Goal: Task Accomplishment & Management: Complete application form

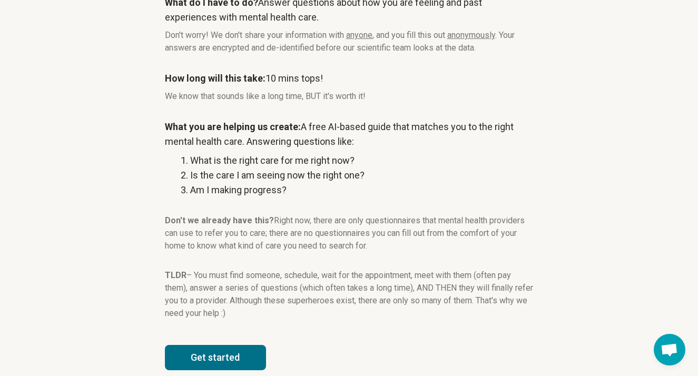
scroll to position [135, 0]
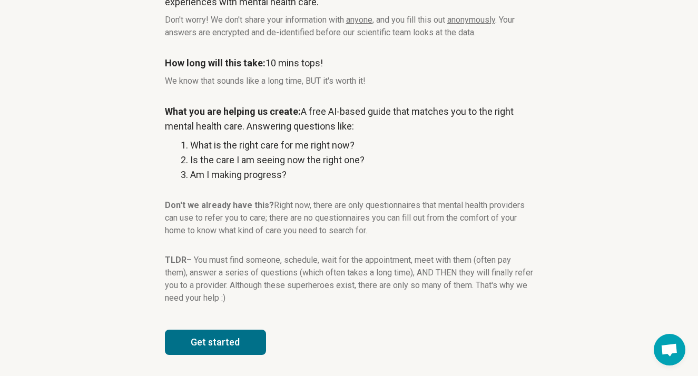
click at [262, 346] on button "Get started" at bounding box center [215, 342] width 101 height 25
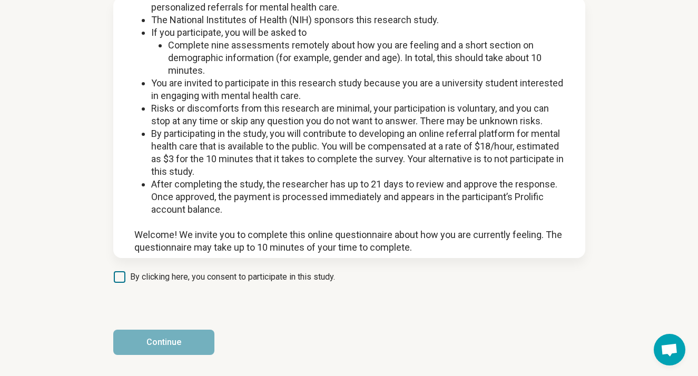
scroll to position [269, 0]
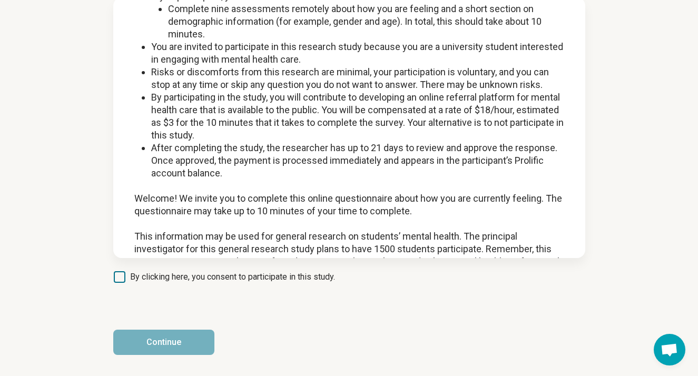
click at [131, 272] on span "By clicking here, you consent to participate in this study." at bounding box center [232, 277] width 205 height 13
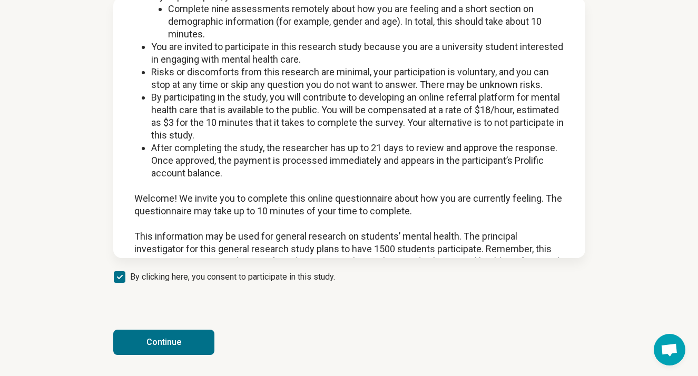
click at [169, 357] on article "INFORMED CONSENT FORM Sponsor / Study Title: MiResource, Inc / “Automated Menta…" at bounding box center [348, 165] width 505 height 421
click at [163, 352] on button "Continue" at bounding box center [163, 342] width 101 height 25
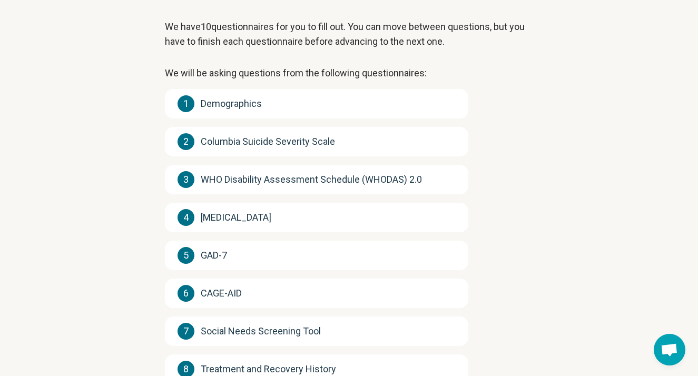
scroll to position [67, 0]
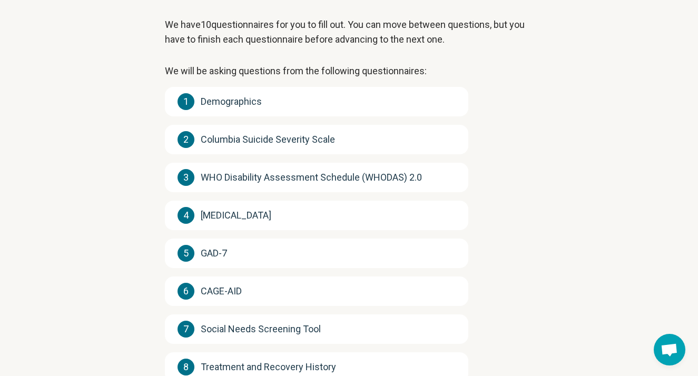
click at [268, 108] on div "1 Demographics" at bounding box center [316, 101] width 303 height 29
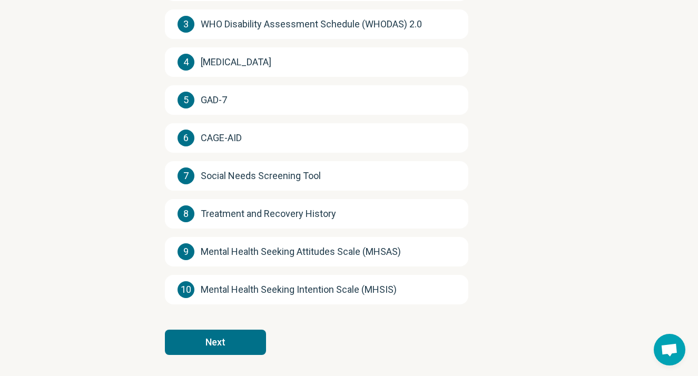
click at [234, 351] on button "Next" at bounding box center [215, 342] width 101 height 25
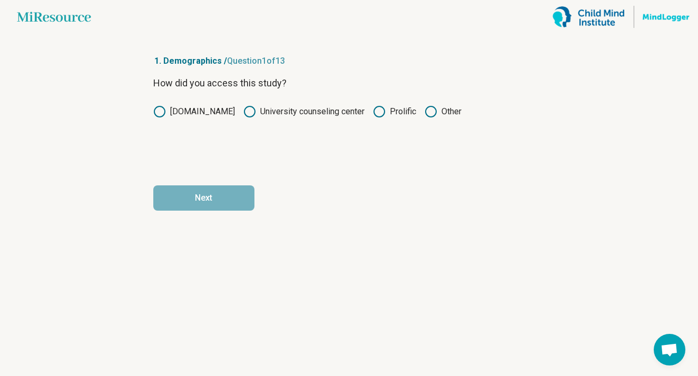
click at [374, 117] on icon at bounding box center [379, 111] width 13 height 13
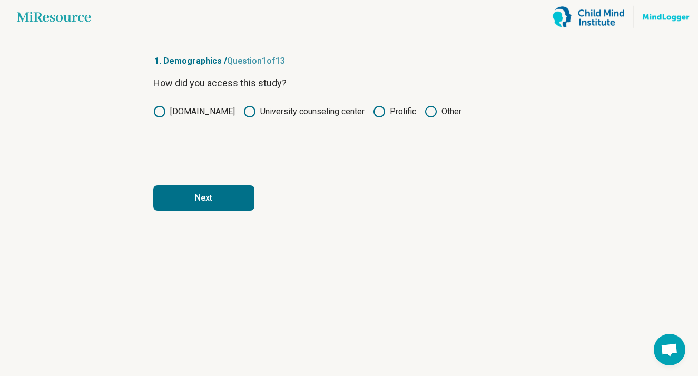
click at [247, 203] on button "Next" at bounding box center [203, 197] width 101 height 25
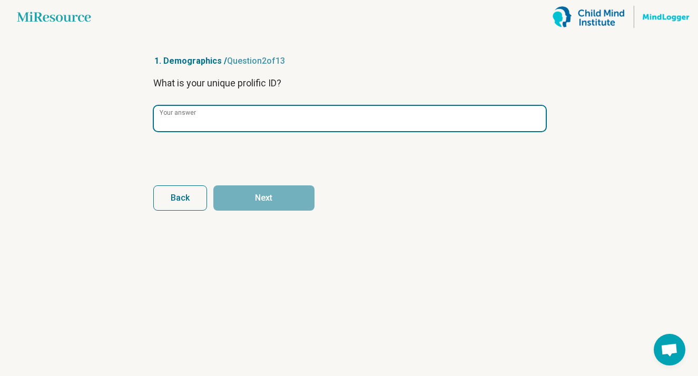
click at [286, 131] on input "Your answer" at bounding box center [350, 118] width 392 height 25
click at [324, 119] on input "Your answer" at bounding box center [350, 118] width 392 height 25
paste input "**********"
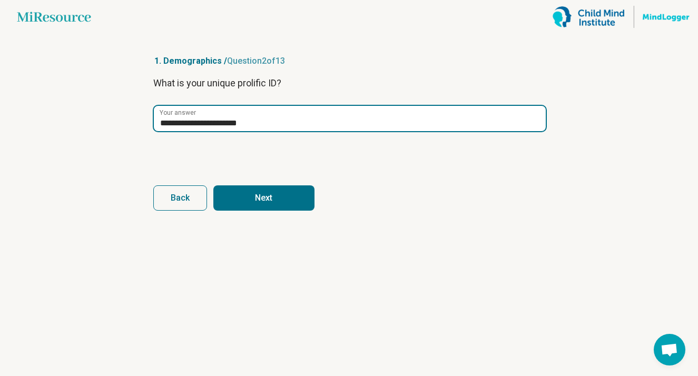
type input "**********"
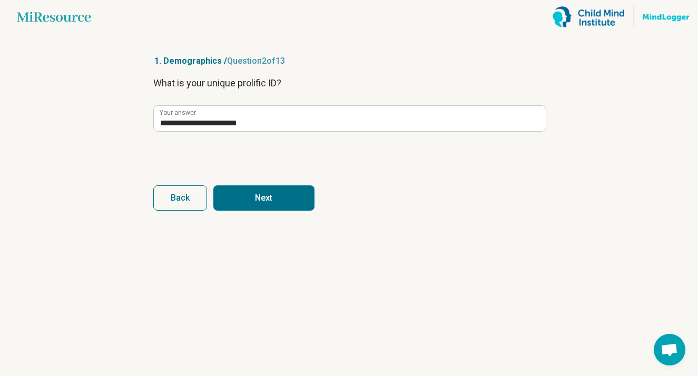
click at [300, 213] on article "**********" at bounding box center [348, 205] width 425 height 342
click at [294, 202] on button "Next" at bounding box center [263, 197] width 101 height 25
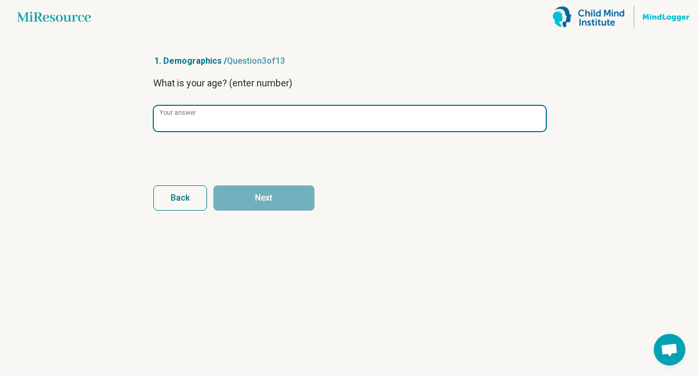
click at [276, 121] on input "Your answer" at bounding box center [350, 118] width 392 height 25
type input "**"
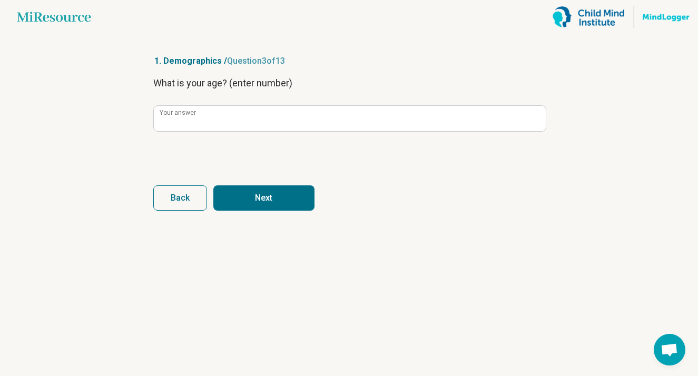
click at [243, 215] on article "1. Demographics / Question 3 of 13 What is your age? (enter number) ** Your ans…" at bounding box center [348, 205] width 425 height 342
click at [237, 206] on button "Next" at bounding box center [263, 197] width 101 height 25
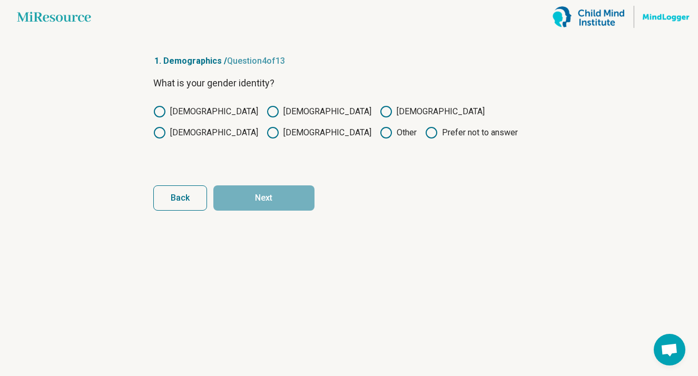
click at [266, 116] on icon at bounding box center [272, 111] width 13 height 13
click at [238, 195] on button "Next" at bounding box center [263, 197] width 101 height 25
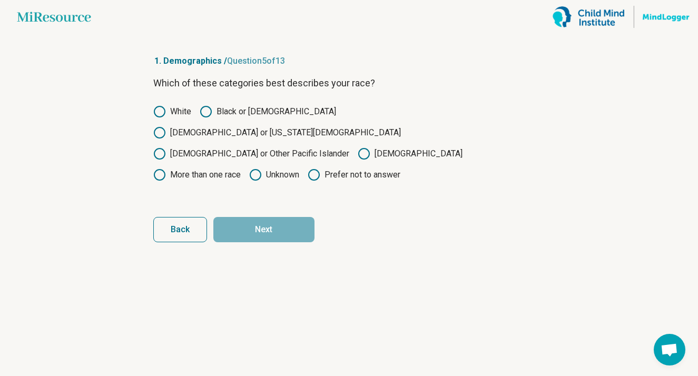
click at [358, 147] on label "[DEMOGRAPHIC_DATA]" at bounding box center [410, 153] width 105 height 13
click at [266, 223] on article "1. Demographics / Question 5 of 13 Which of these categories best describes you…" at bounding box center [348, 205] width 425 height 342
click at [265, 217] on button "Next" at bounding box center [263, 229] width 101 height 25
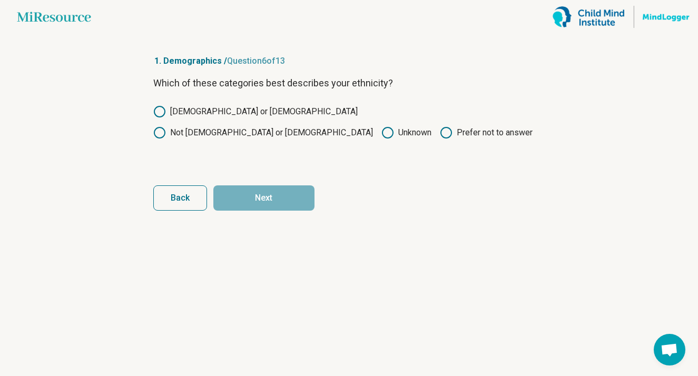
click at [274, 126] on label "Not [DEMOGRAPHIC_DATA] or [DEMOGRAPHIC_DATA]" at bounding box center [263, 132] width 220 height 13
click at [269, 204] on button "Next" at bounding box center [263, 197] width 101 height 25
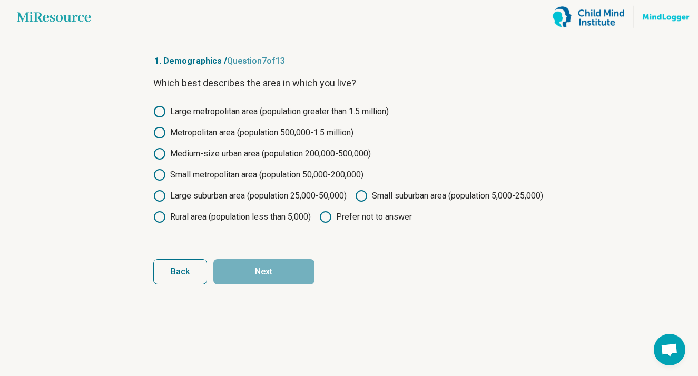
click at [271, 114] on label "Large metropolitan area (population greater than 1.5 million)" at bounding box center [270, 111] width 235 height 13
click at [269, 135] on label "Metropolitan area (population 500,000-1.5 million)" at bounding box center [253, 132] width 200 height 13
click at [266, 284] on button "Next" at bounding box center [263, 271] width 101 height 25
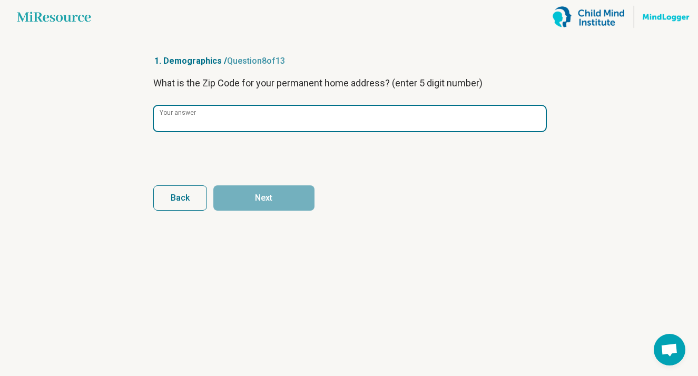
click at [295, 122] on input "Your answer" at bounding box center [350, 118] width 392 height 25
type input "*****"
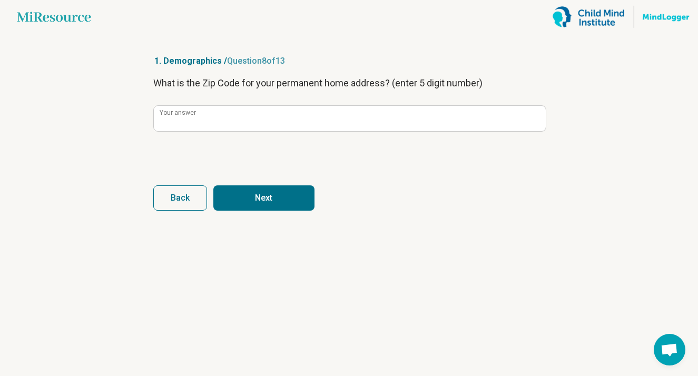
click at [265, 215] on article "1. Demographics / Question 8 of 13 What is the Zip Code for your permanent home…" at bounding box center [348, 205] width 425 height 342
click at [257, 205] on button "Next" at bounding box center [263, 197] width 101 height 25
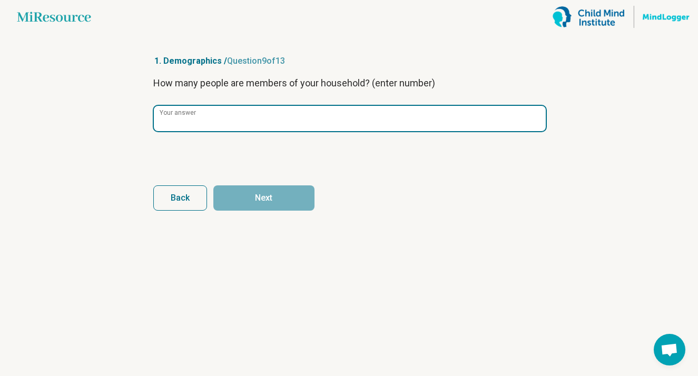
click at [256, 121] on input "Your answer" at bounding box center [350, 118] width 392 height 25
type input "*"
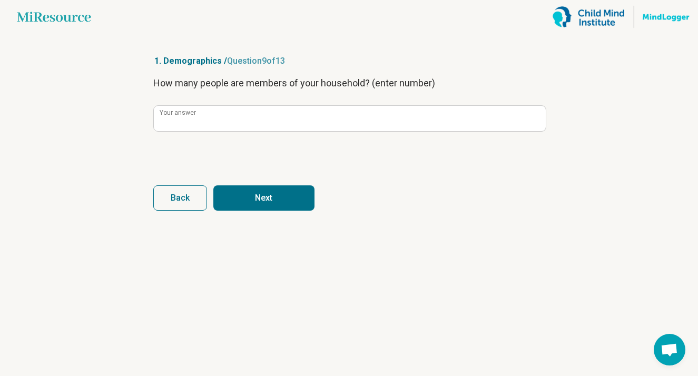
click at [258, 213] on article "1. Demographics / Question 9 of 13 How many people are members of your househol…" at bounding box center [348, 205] width 425 height 342
click at [256, 201] on button "Next" at bounding box center [263, 197] width 101 height 25
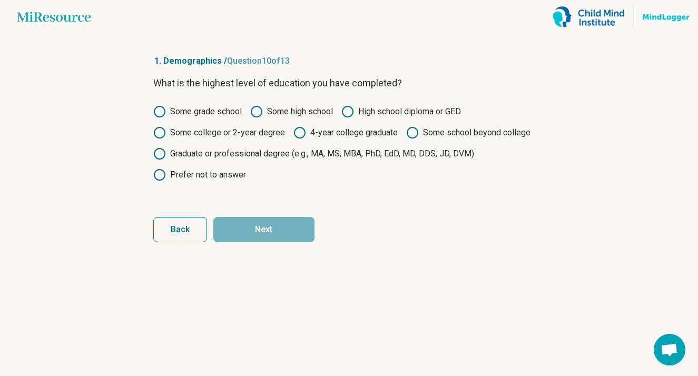
click at [269, 153] on label "Graduate or professional degree (e.g., MA, MS, MBA, PhD, EdD, MD, DDS, JD, DVM)" at bounding box center [313, 153] width 321 height 13
click at [262, 230] on button "Next" at bounding box center [263, 229] width 101 height 25
click at [375, 133] on label "4-year college graduate" at bounding box center [345, 132] width 104 height 13
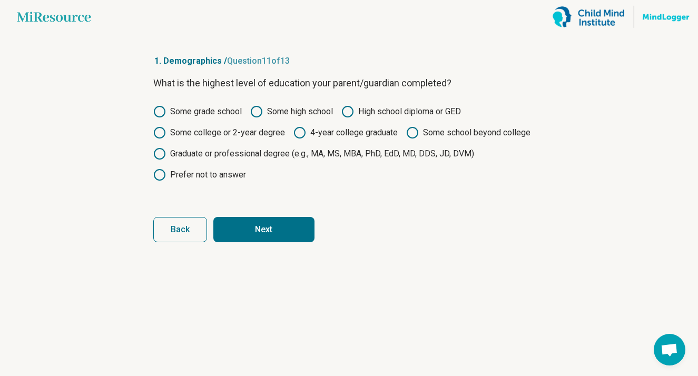
click at [268, 135] on label "Some college or 2-year degree" at bounding box center [219, 132] width 132 height 13
click at [282, 236] on button "Next" at bounding box center [263, 229] width 101 height 25
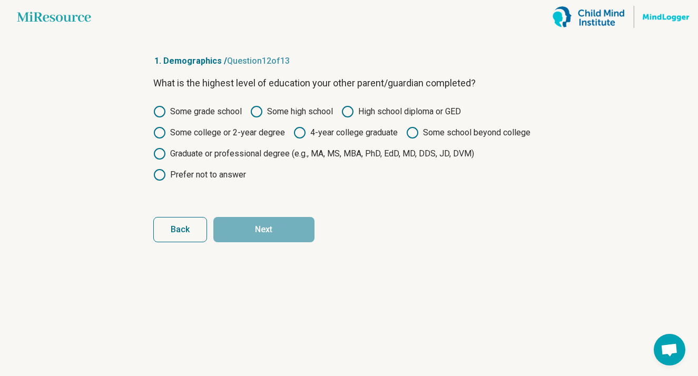
click at [383, 114] on label "High school diploma or GED" at bounding box center [401, 111] width 120 height 13
click at [298, 232] on button "Next" at bounding box center [263, 229] width 101 height 25
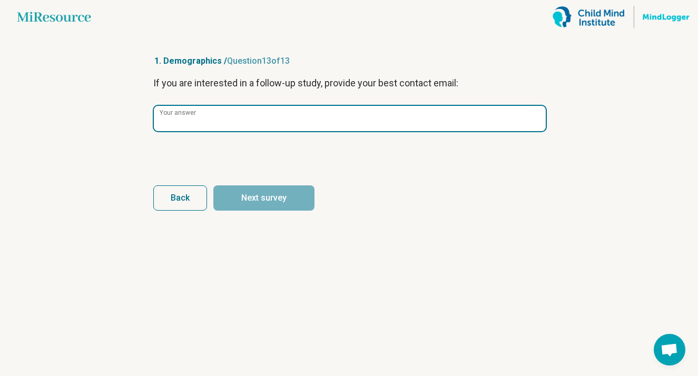
click at [273, 126] on input "Your answer" at bounding box center [350, 118] width 392 height 25
click at [225, 124] on input "Your answer" at bounding box center [350, 118] width 392 height 25
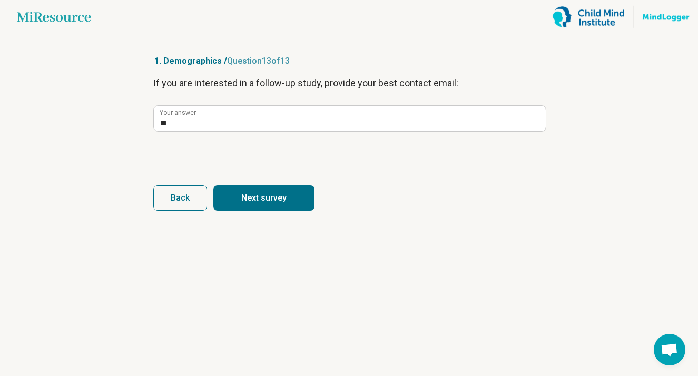
click at [236, 206] on button "Next survey" at bounding box center [263, 197] width 101 height 25
type input "**"
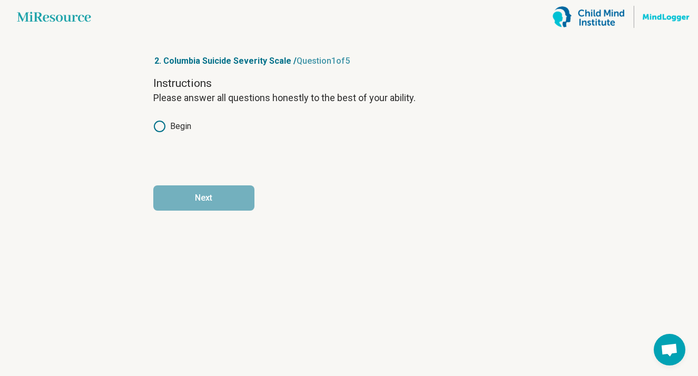
click at [173, 129] on label "Begin" at bounding box center [172, 126] width 38 height 13
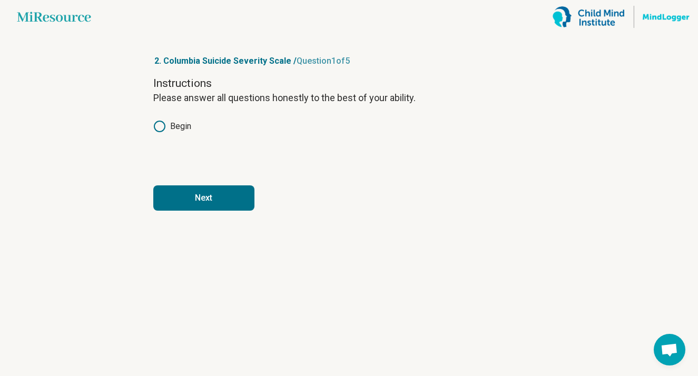
click at [222, 194] on button "Next" at bounding box center [203, 197] width 101 height 25
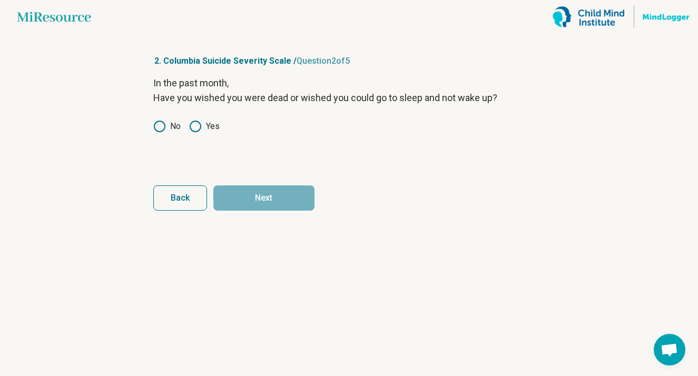
click at [159, 123] on icon at bounding box center [159, 126] width 13 height 13
click at [256, 195] on button "Next" at bounding box center [263, 197] width 101 height 25
click at [172, 126] on label "No" at bounding box center [166, 126] width 27 height 13
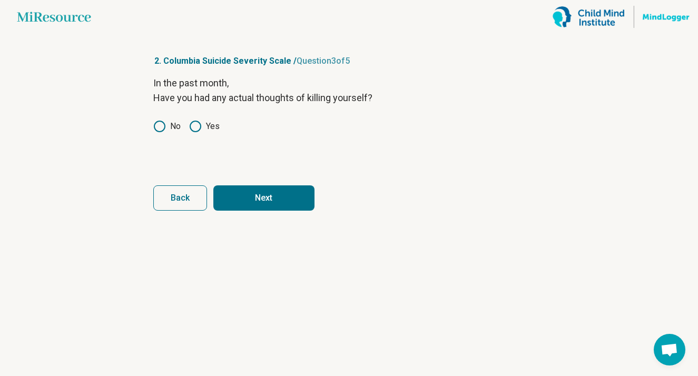
click at [253, 203] on button "Next" at bounding box center [263, 197] width 101 height 25
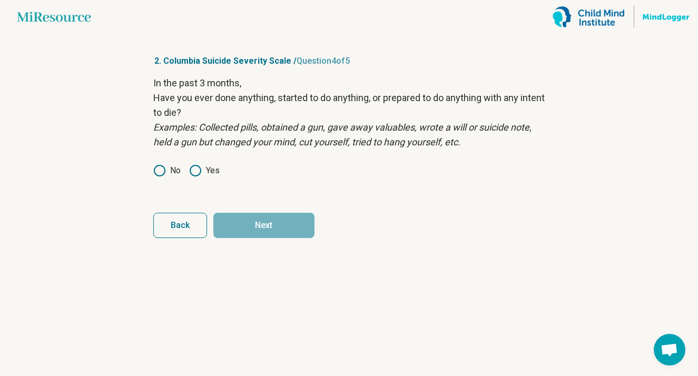
click at [163, 170] on icon at bounding box center [159, 170] width 13 height 13
click at [263, 229] on button "Next" at bounding box center [263, 225] width 101 height 25
click at [156, 174] on icon at bounding box center [159, 170] width 13 height 13
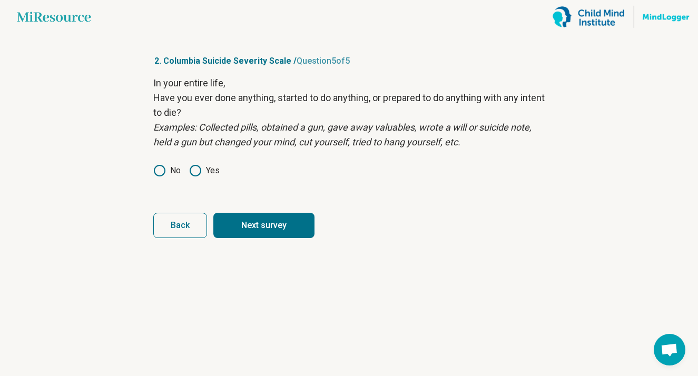
click at [254, 220] on button "Next survey" at bounding box center [263, 225] width 101 height 25
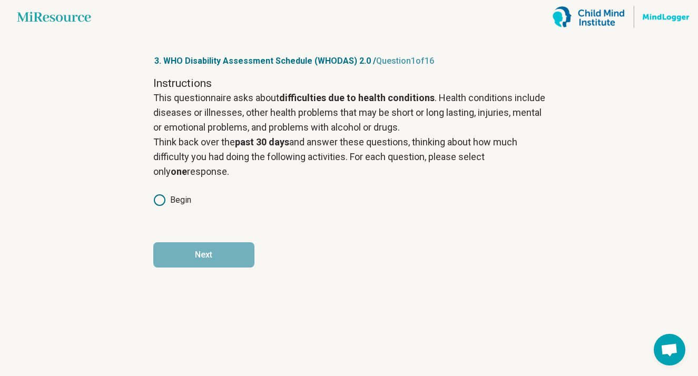
click at [174, 203] on label "Begin" at bounding box center [172, 200] width 38 height 13
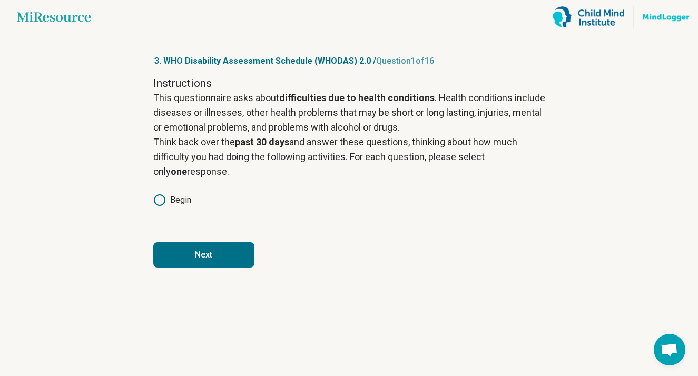
click at [184, 249] on button "Next" at bounding box center [203, 254] width 101 height 25
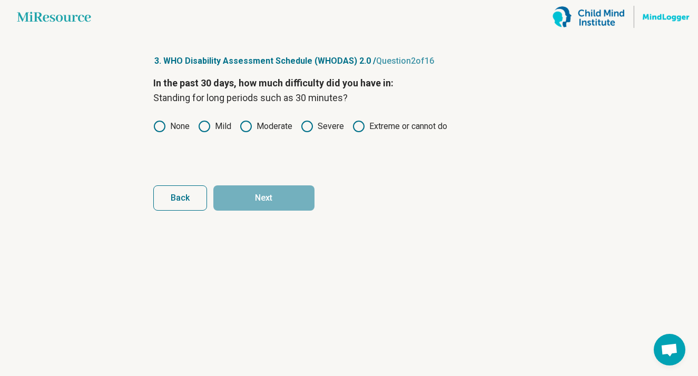
click at [273, 127] on label "Moderate" at bounding box center [266, 126] width 53 height 13
click at [280, 194] on button "Next" at bounding box center [263, 197] width 101 height 25
click at [260, 127] on label "Moderate" at bounding box center [266, 126] width 53 height 13
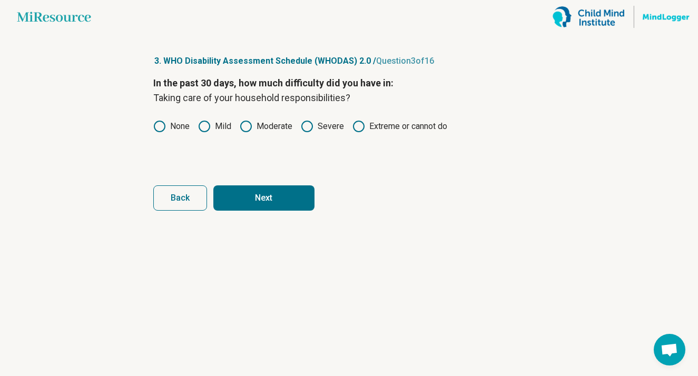
click at [261, 199] on button "Next" at bounding box center [263, 197] width 101 height 25
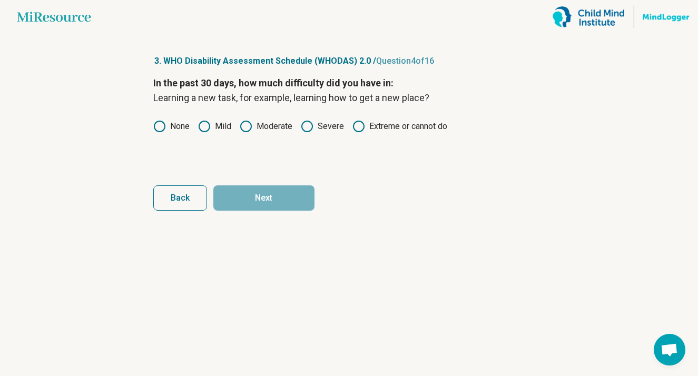
click at [223, 124] on label "Mild" at bounding box center [214, 126] width 33 height 13
click at [234, 194] on button "Next" at bounding box center [263, 197] width 101 height 25
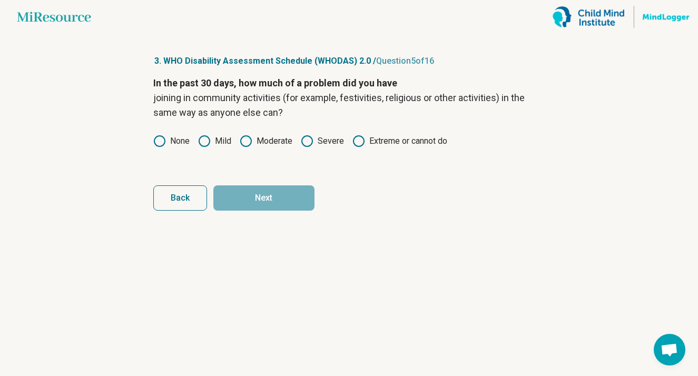
click at [226, 141] on label "Mild" at bounding box center [214, 141] width 33 height 13
click at [231, 193] on button "Next" at bounding box center [263, 197] width 101 height 25
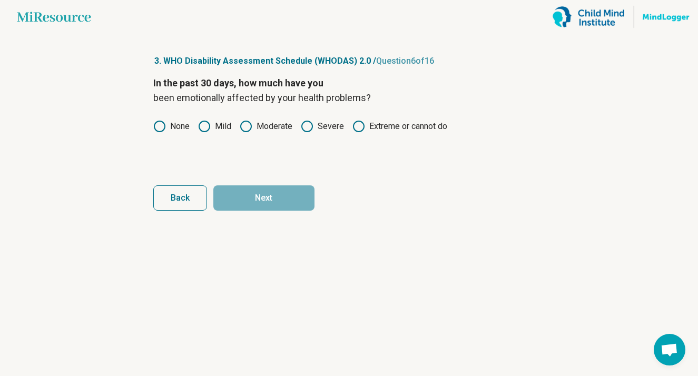
click at [227, 131] on label "Mild" at bounding box center [214, 126] width 33 height 13
click at [246, 126] on icon at bounding box center [246, 126] width 13 height 13
click at [245, 196] on button "Next" at bounding box center [263, 197] width 101 height 25
click at [229, 122] on label "Mild" at bounding box center [214, 126] width 33 height 13
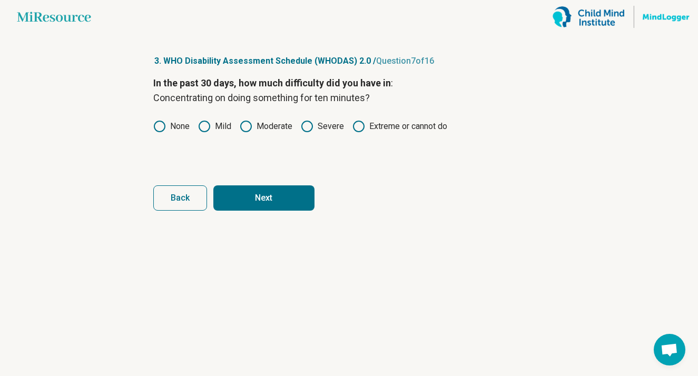
click at [233, 191] on button "Next" at bounding box center [263, 197] width 101 height 25
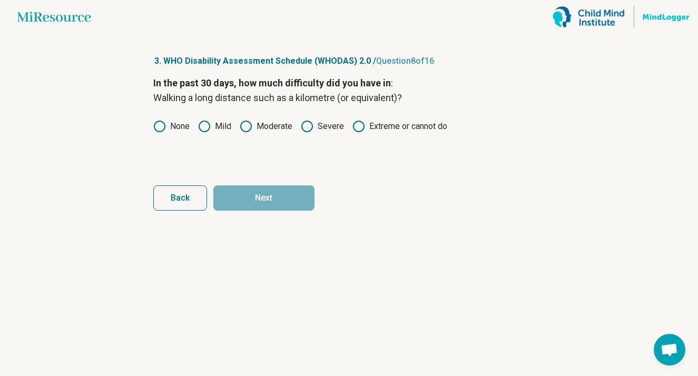
click at [184, 127] on label "None" at bounding box center [171, 126] width 36 height 13
click at [238, 202] on button "Next" at bounding box center [263, 197] width 101 height 25
click at [183, 126] on label "None" at bounding box center [171, 126] width 36 height 13
click at [158, 125] on icon at bounding box center [159, 126] width 13 height 13
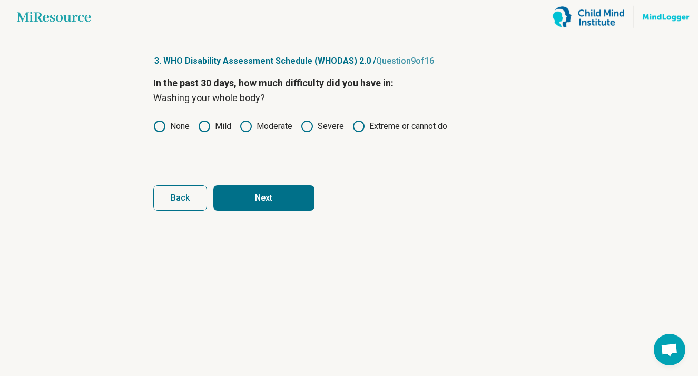
click at [247, 194] on button "Next" at bounding box center [263, 197] width 101 height 25
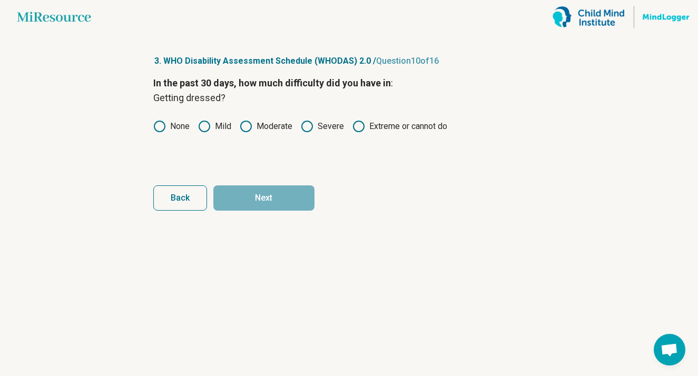
click at [203, 128] on icon at bounding box center [204, 126] width 13 height 13
click at [179, 128] on label "None" at bounding box center [171, 126] width 36 height 13
click at [229, 204] on button "Next" at bounding box center [263, 197] width 101 height 25
click at [215, 125] on label "Mild" at bounding box center [214, 126] width 33 height 13
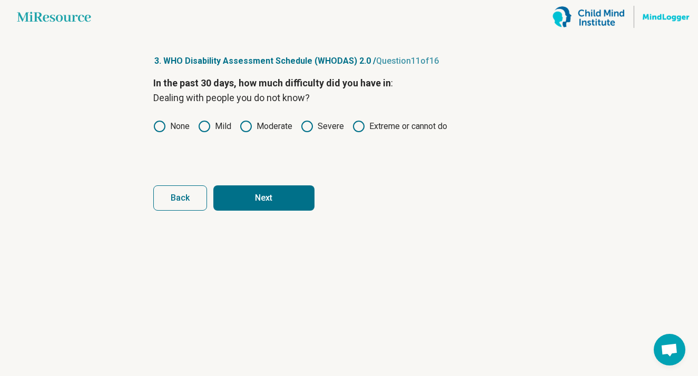
click at [241, 190] on button "Next" at bounding box center [263, 197] width 101 height 25
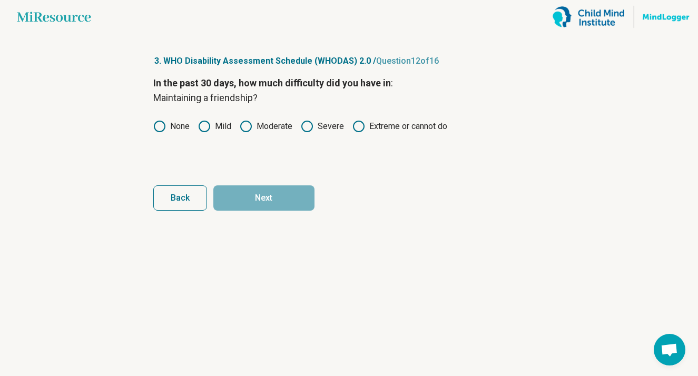
click at [200, 124] on icon at bounding box center [204, 126] width 13 height 13
click at [238, 193] on button "Next" at bounding box center [263, 197] width 101 height 25
click at [216, 127] on label "Mild" at bounding box center [214, 126] width 33 height 13
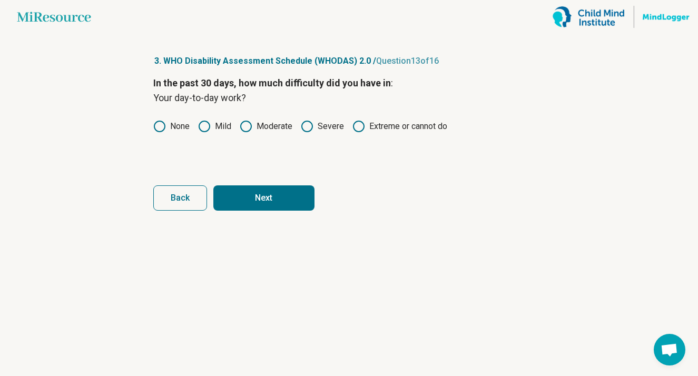
click at [244, 205] on button "Next" at bounding box center [263, 197] width 101 height 25
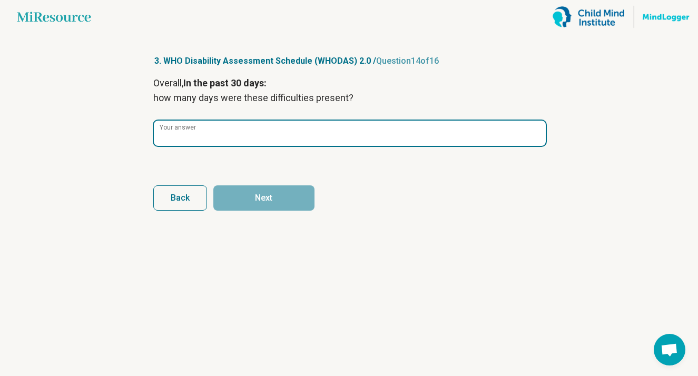
click at [230, 133] on input "Your answer" at bounding box center [350, 133] width 392 height 25
click at [534, 134] on input "*" at bounding box center [350, 133] width 392 height 25
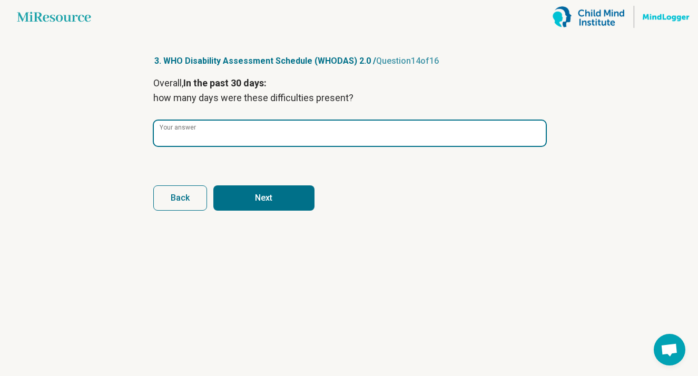
click at [534, 134] on input "*" at bounding box center [350, 133] width 392 height 25
type input "*"
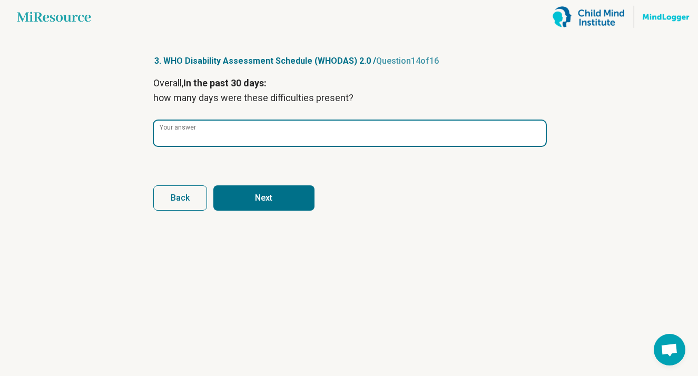
click at [534, 134] on input "*" at bounding box center [350, 133] width 392 height 25
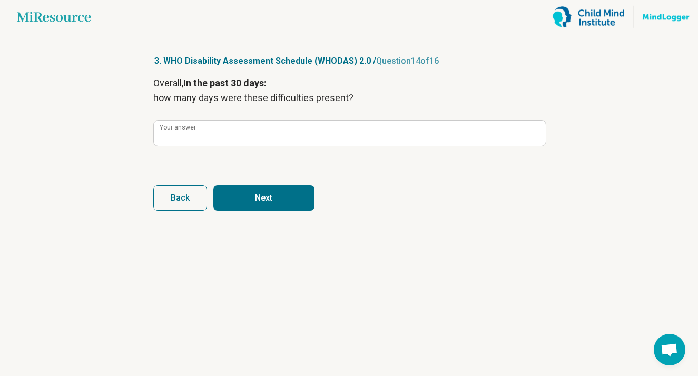
click at [295, 205] on button "Next" at bounding box center [263, 197] width 101 height 25
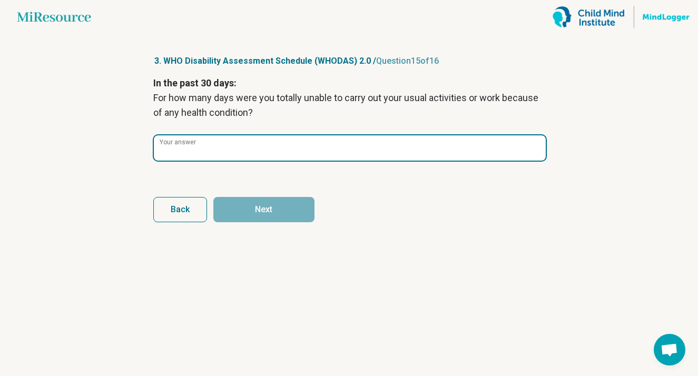
click at [325, 150] on input "Your answer" at bounding box center [350, 147] width 392 height 25
click at [537, 153] on input "**" at bounding box center [350, 147] width 392 height 25
type input "*"
click at [535, 148] on input "*" at bounding box center [350, 147] width 392 height 25
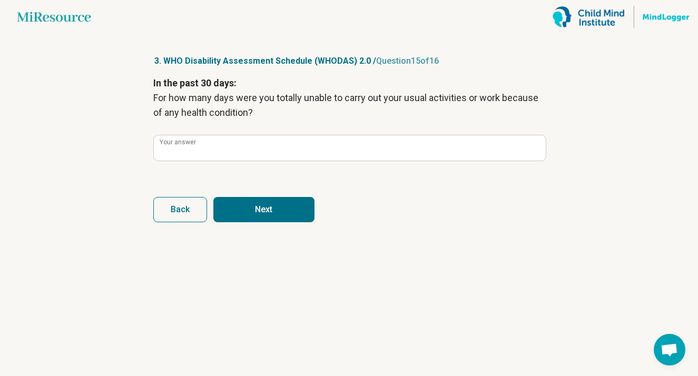
click at [301, 217] on button "Next" at bounding box center [263, 209] width 101 height 25
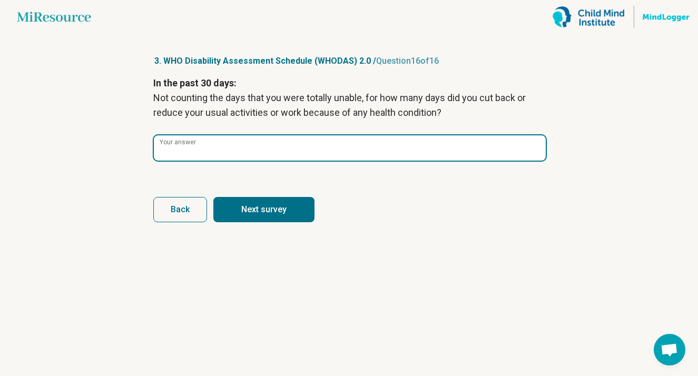
click at [538, 150] on input "*" at bounding box center [350, 147] width 392 height 25
click at [536, 152] on input "*" at bounding box center [350, 147] width 392 height 25
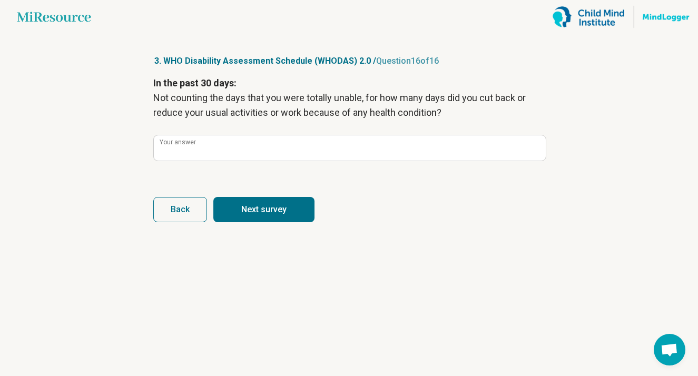
click at [299, 203] on button "Next survey" at bounding box center [263, 209] width 101 height 25
type input "*"
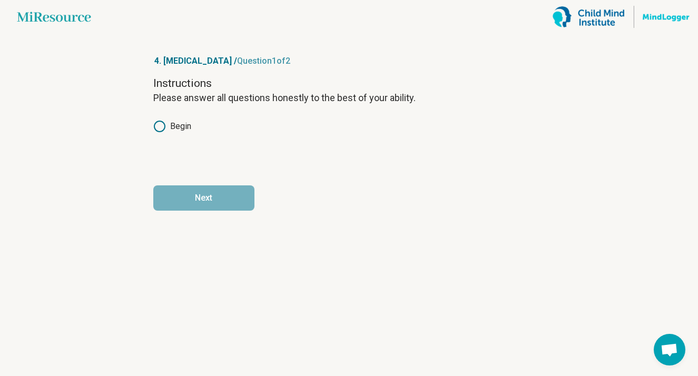
click at [188, 128] on label "Begin" at bounding box center [172, 126] width 38 height 13
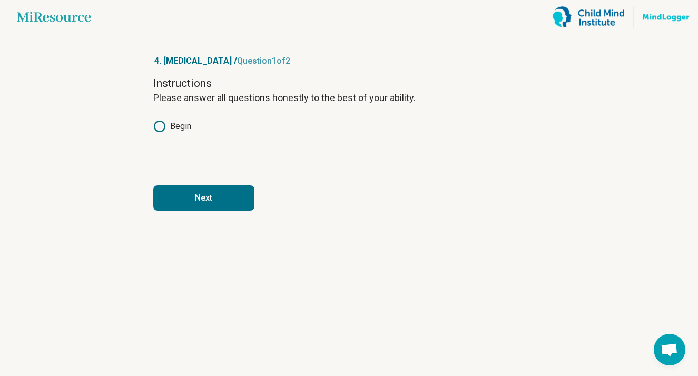
click at [187, 190] on button "Next" at bounding box center [203, 197] width 101 height 25
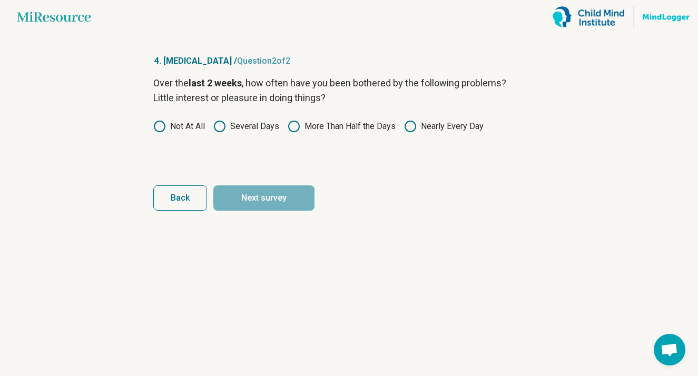
click at [219, 125] on icon at bounding box center [219, 126] width 13 height 13
click at [235, 195] on button "Next survey" at bounding box center [263, 197] width 101 height 25
click at [224, 128] on icon at bounding box center [219, 126] width 13 height 13
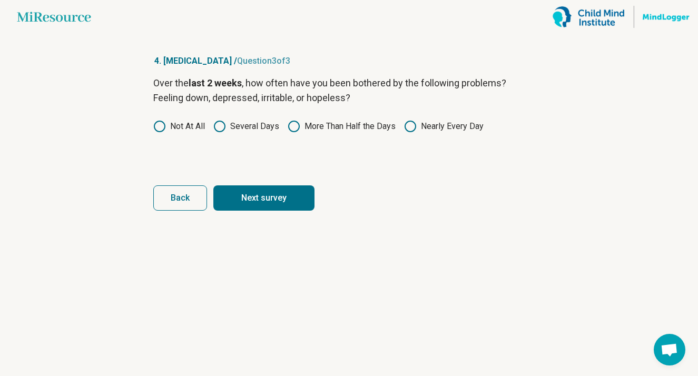
click at [223, 197] on button "Next survey" at bounding box center [263, 197] width 101 height 25
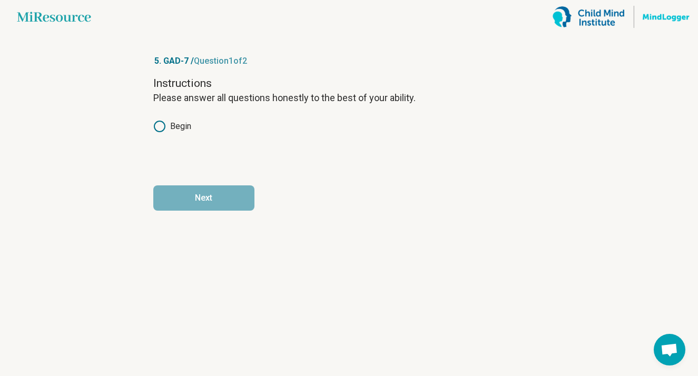
click at [184, 125] on label "Begin" at bounding box center [172, 126] width 38 height 13
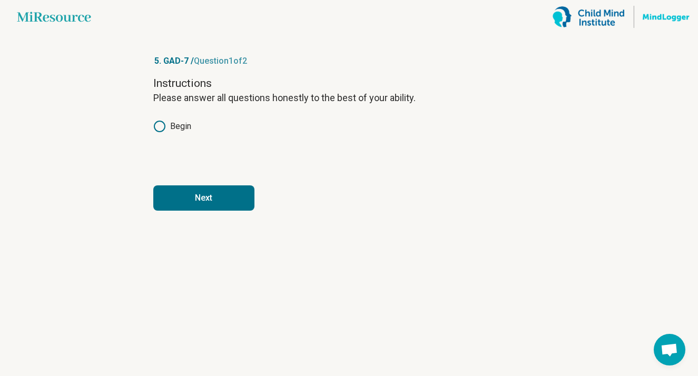
click at [177, 191] on button "Next" at bounding box center [203, 197] width 101 height 25
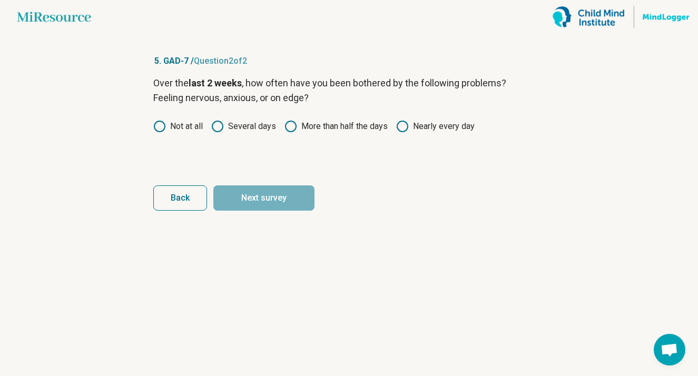
click at [295, 128] on circle at bounding box center [290, 126] width 11 height 11
click at [279, 192] on button "Next survey" at bounding box center [263, 197] width 101 height 25
click at [174, 126] on label "Not at all" at bounding box center [177, 126] width 49 height 13
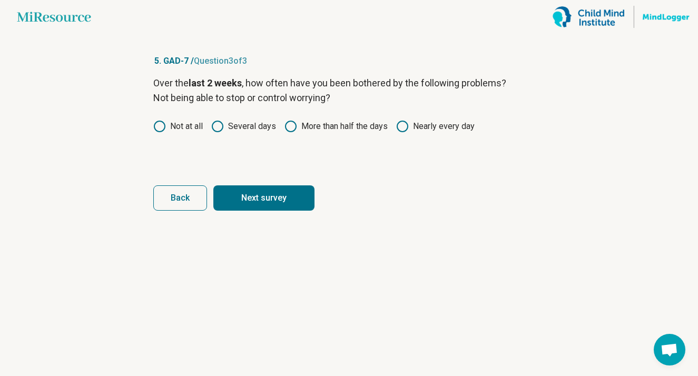
click at [226, 133] on div "Over the last 2 weeks , how often have you been bothered by the following probl…" at bounding box center [349, 120] width 392 height 88
click at [216, 126] on icon at bounding box center [217, 126] width 13 height 13
click at [236, 197] on button "Next survey" at bounding box center [263, 197] width 101 height 25
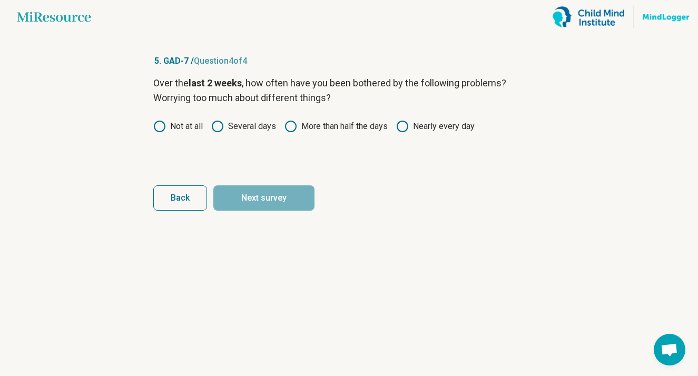
click at [220, 124] on icon at bounding box center [217, 126] width 13 height 13
click at [252, 191] on button "Next survey" at bounding box center [263, 197] width 101 height 25
click at [223, 124] on circle at bounding box center [217, 126] width 11 height 11
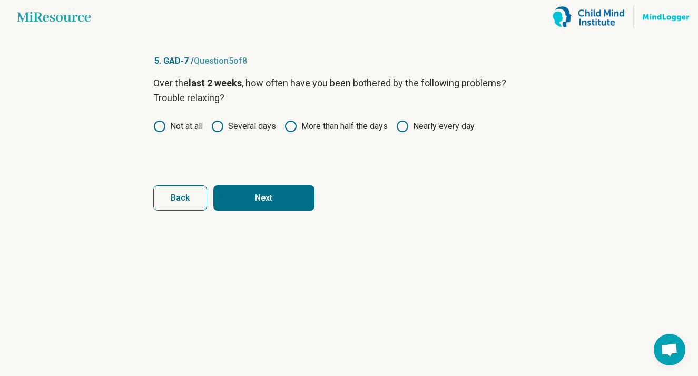
click at [244, 185] on button "Next" at bounding box center [263, 197] width 101 height 25
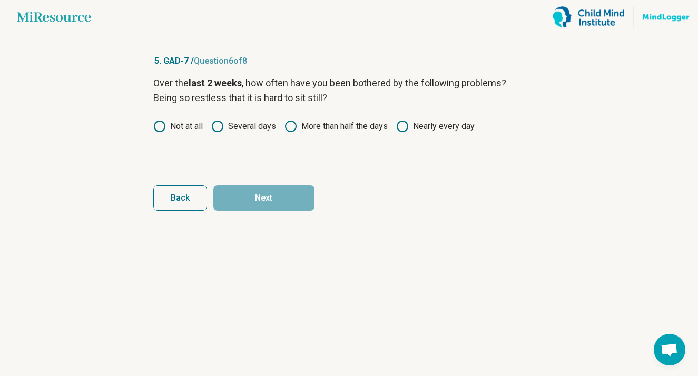
click at [191, 128] on label "Not at all" at bounding box center [177, 126] width 49 height 13
click at [229, 190] on button "Next" at bounding box center [263, 197] width 101 height 25
click at [234, 128] on label "Several days" at bounding box center [243, 126] width 65 height 13
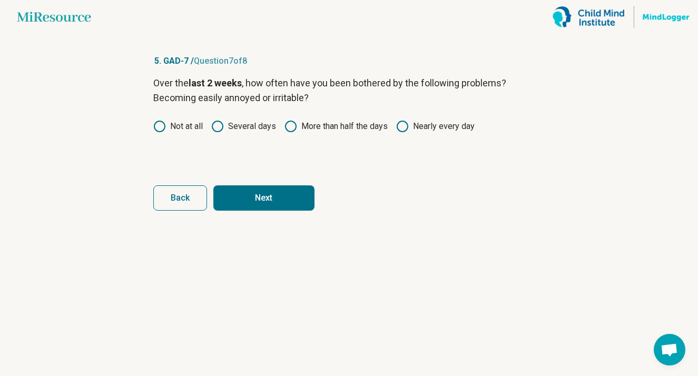
click at [240, 202] on button "Next" at bounding box center [263, 197] width 101 height 25
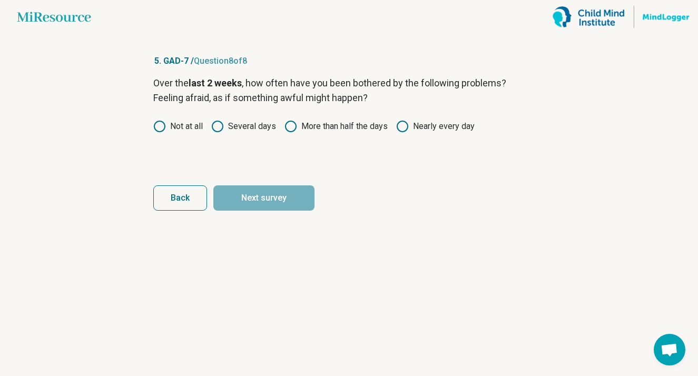
click at [241, 130] on label "Several days" at bounding box center [243, 126] width 65 height 13
click at [241, 210] on button "Next survey" at bounding box center [263, 197] width 101 height 25
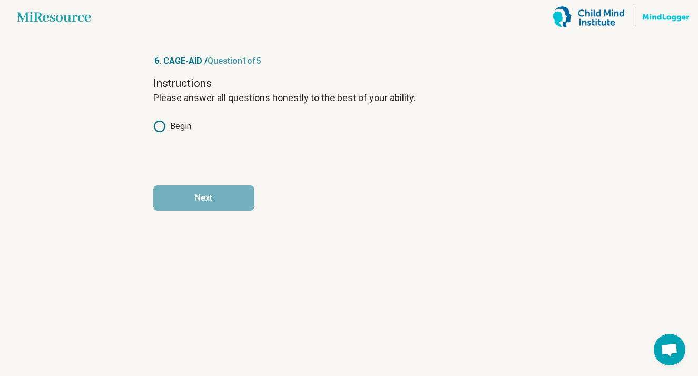
click at [187, 126] on label "Begin" at bounding box center [172, 126] width 38 height 13
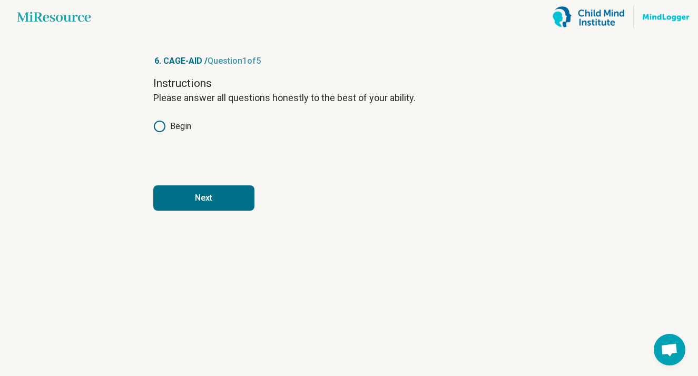
click at [188, 195] on button "Next" at bounding box center [203, 197] width 101 height 25
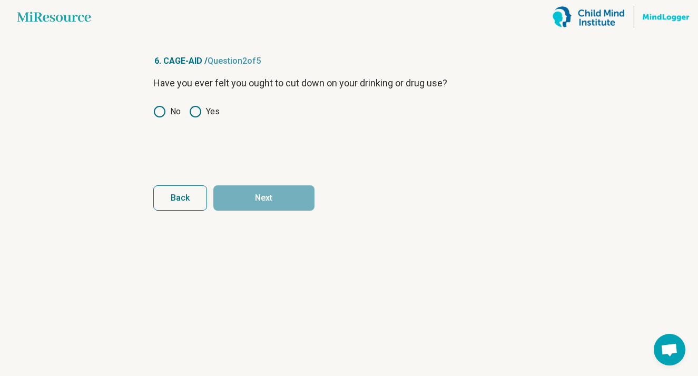
click at [161, 115] on icon at bounding box center [159, 111] width 13 height 13
click at [234, 202] on button "Next" at bounding box center [263, 197] width 101 height 25
click at [160, 116] on circle at bounding box center [159, 111] width 11 height 11
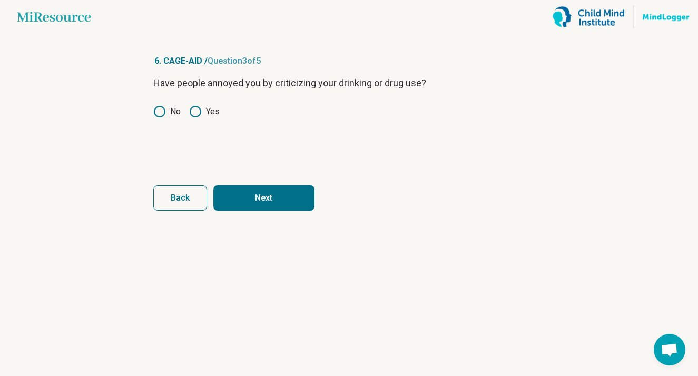
click at [235, 195] on button "Next" at bounding box center [263, 197] width 101 height 25
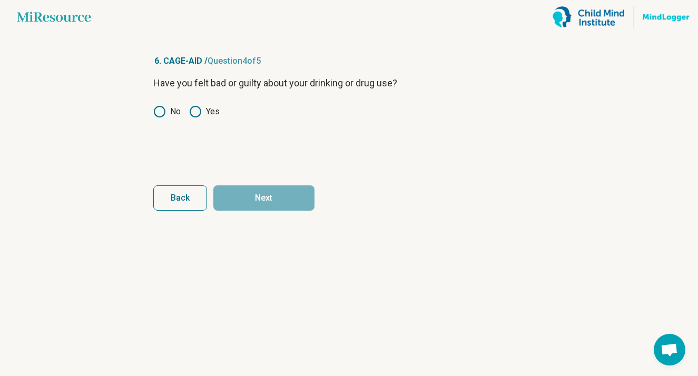
click at [168, 111] on label "No" at bounding box center [166, 111] width 27 height 13
click at [255, 210] on button "Next" at bounding box center [263, 197] width 101 height 25
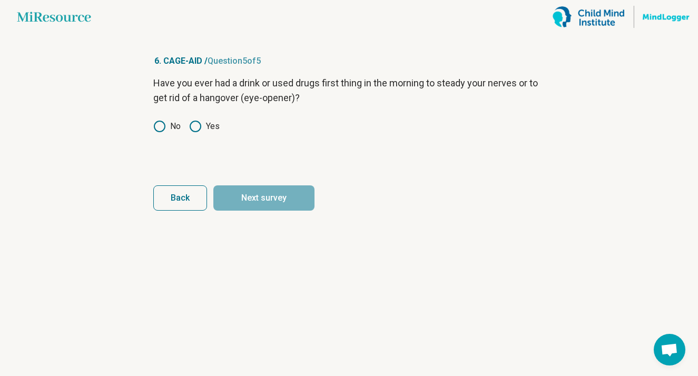
click at [172, 128] on label "No" at bounding box center [166, 126] width 27 height 13
click at [239, 187] on button "Next survey" at bounding box center [263, 197] width 101 height 25
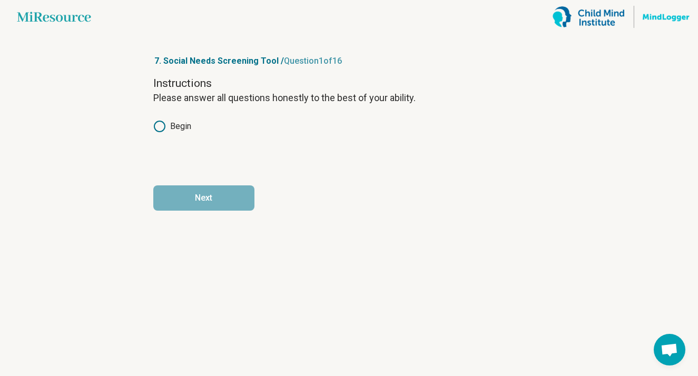
click at [177, 123] on label "Begin" at bounding box center [172, 126] width 38 height 13
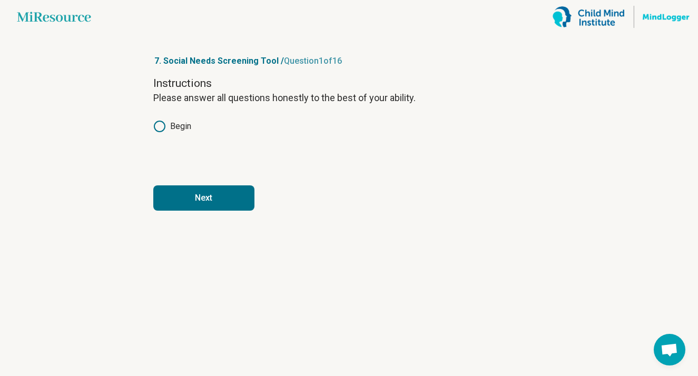
click at [182, 194] on button "Next" at bounding box center [203, 197] width 101 height 25
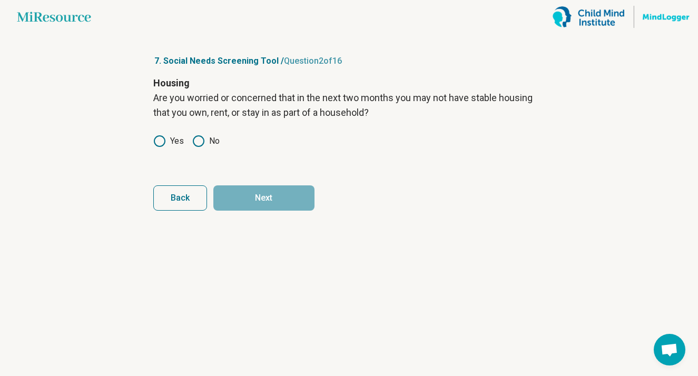
click at [175, 138] on label "Yes" at bounding box center [168, 141] width 31 height 13
click at [203, 147] on icon at bounding box center [198, 141] width 13 height 13
click at [243, 191] on button "Next" at bounding box center [263, 197] width 101 height 25
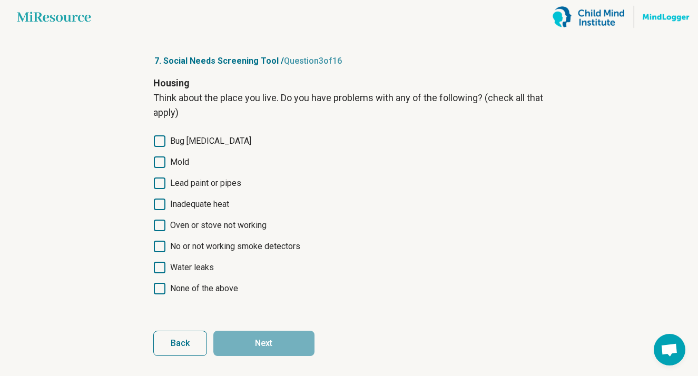
click at [227, 289] on span "None of the above" at bounding box center [204, 288] width 68 height 13
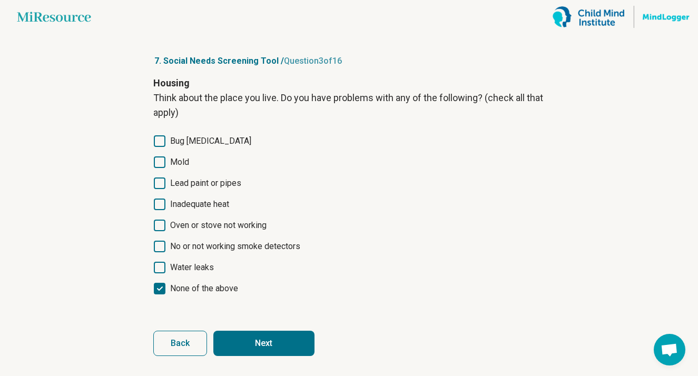
click at [246, 326] on form "Housing Think about the place you live. Do you have problems with any of the fo…" at bounding box center [349, 216] width 392 height 280
click at [246, 339] on button "Next" at bounding box center [263, 343] width 101 height 25
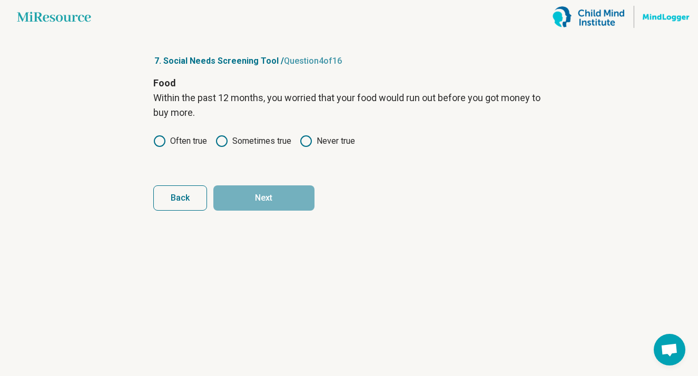
click at [305, 145] on icon at bounding box center [306, 141] width 13 height 13
click at [289, 189] on button "Next" at bounding box center [263, 197] width 101 height 25
click at [302, 137] on icon at bounding box center [306, 141] width 13 height 13
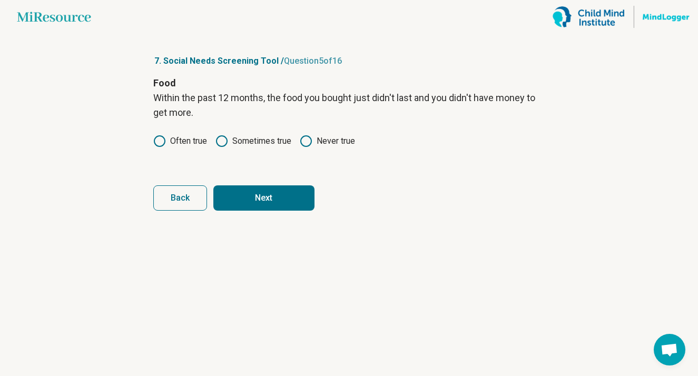
click at [279, 190] on button "Next" at bounding box center [263, 197] width 101 height 25
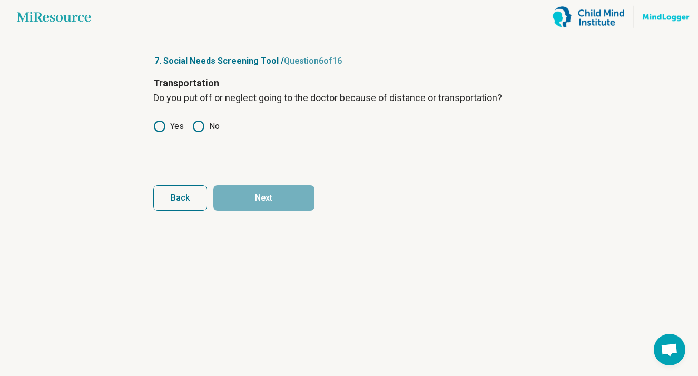
click at [176, 128] on label "Yes" at bounding box center [168, 126] width 31 height 13
click at [224, 190] on button "Next" at bounding box center [263, 197] width 101 height 25
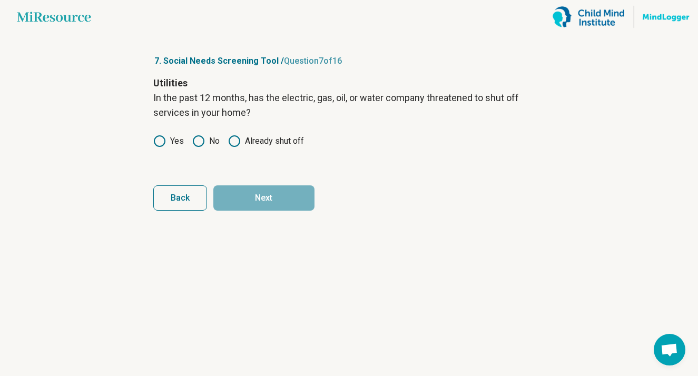
click at [214, 139] on label "No" at bounding box center [205, 141] width 27 height 13
click at [234, 175] on form "Utilities In the past 12 months, has the electric, gas, oil, or water company t…" at bounding box center [349, 143] width 392 height 135
click at [234, 191] on button "Next" at bounding box center [263, 197] width 101 height 25
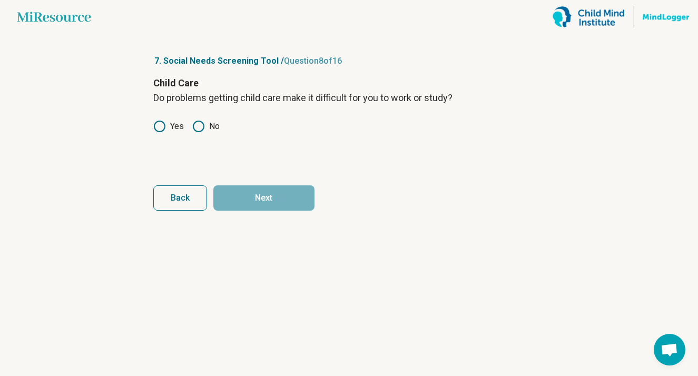
click at [201, 132] on icon at bounding box center [198, 126] width 13 height 13
click at [224, 187] on button "Next" at bounding box center [263, 197] width 101 height 25
click at [195, 123] on icon at bounding box center [198, 126] width 13 height 13
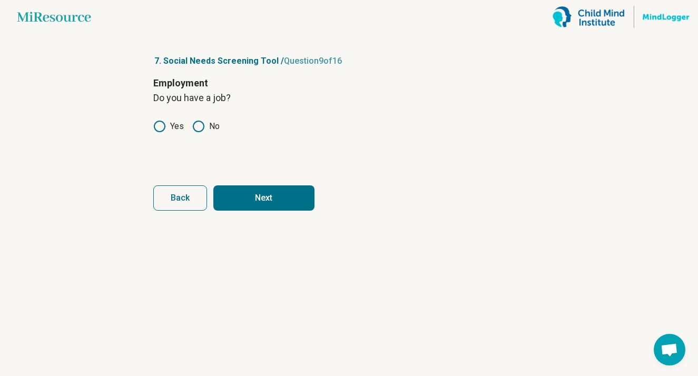
click at [236, 193] on button "Next" at bounding box center [263, 197] width 101 height 25
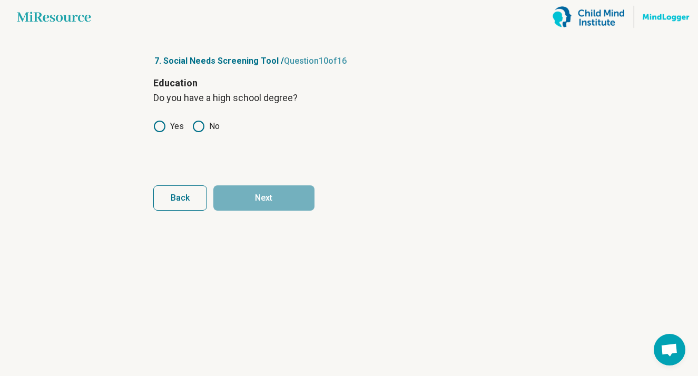
click at [171, 126] on label "Yes" at bounding box center [168, 126] width 31 height 13
click at [248, 200] on button "Next" at bounding box center [263, 197] width 101 height 25
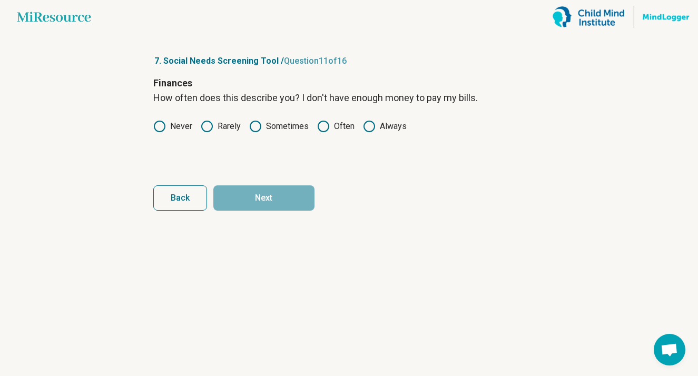
click at [315, 136] on div "Finances How often does this describe you? I don't have enough money to pay my …" at bounding box center [349, 120] width 392 height 88
click at [368, 127] on icon at bounding box center [369, 126] width 13 height 13
click at [253, 195] on button "Next" at bounding box center [263, 197] width 101 height 25
click at [186, 126] on label "Never" at bounding box center [172, 126] width 39 height 13
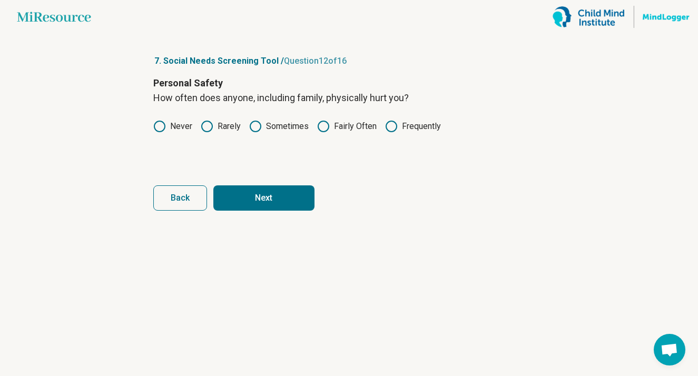
click at [263, 193] on button "Next" at bounding box center [263, 197] width 101 height 25
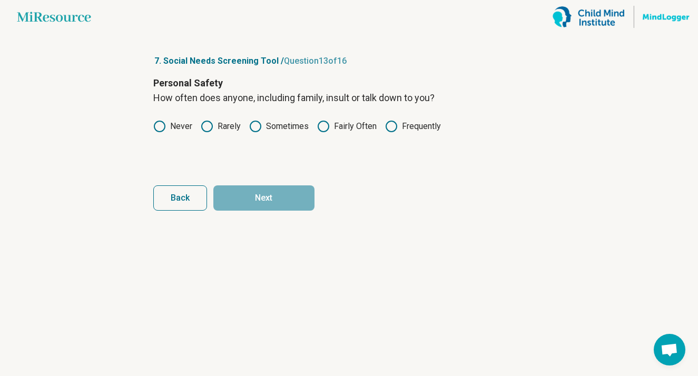
click at [257, 126] on icon at bounding box center [255, 126] width 13 height 13
click at [310, 186] on button "Next" at bounding box center [263, 197] width 101 height 25
click at [182, 129] on label "Never" at bounding box center [172, 126] width 39 height 13
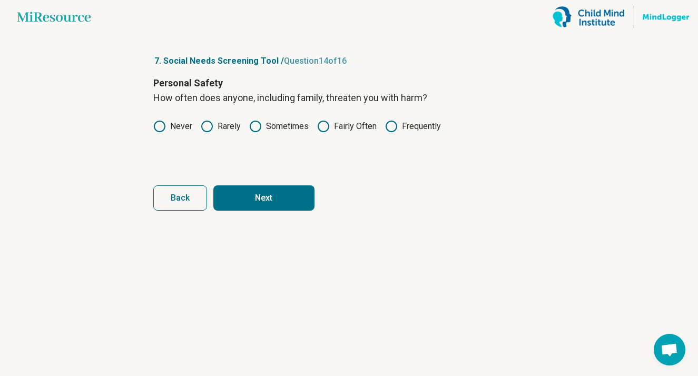
click at [235, 197] on button "Next" at bounding box center [263, 197] width 101 height 25
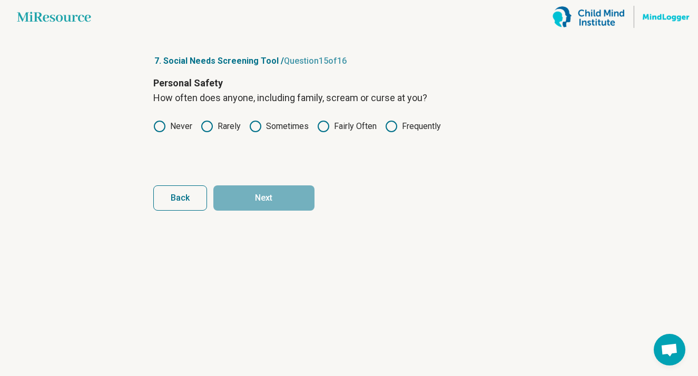
click at [283, 124] on label "Sometimes" at bounding box center [279, 126] width 60 height 13
click at [280, 210] on button "Next" at bounding box center [263, 197] width 101 height 25
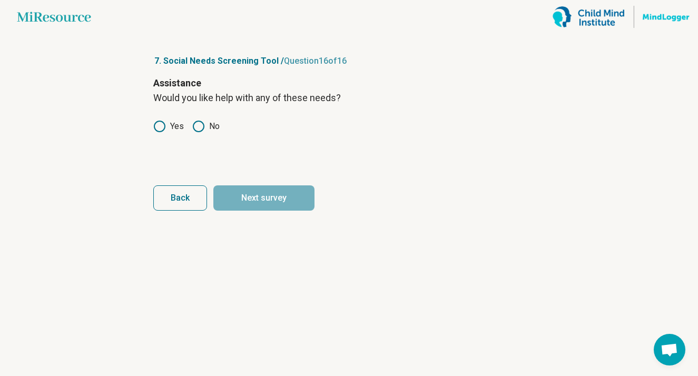
click at [204, 125] on label "No" at bounding box center [205, 126] width 27 height 13
click at [228, 186] on button "Next survey" at bounding box center [263, 197] width 101 height 25
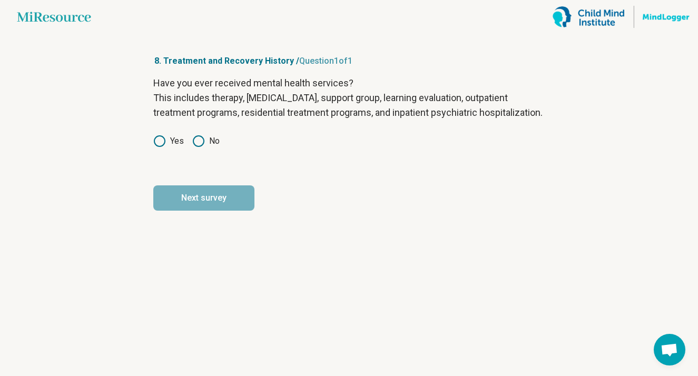
click at [162, 146] on circle at bounding box center [159, 141] width 11 height 11
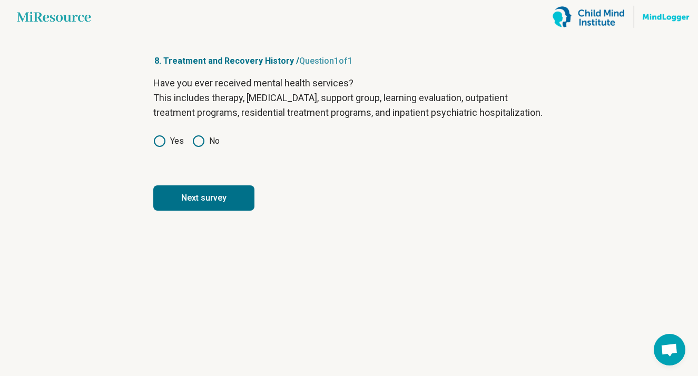
click at [199, 211] on button "Next survey" at bounding box center [203, 197] width 101 height 25
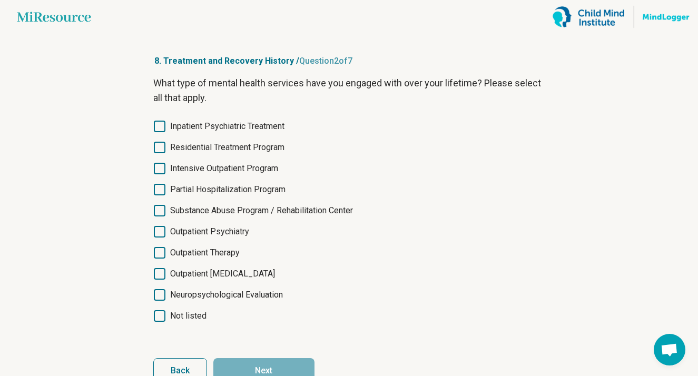
click at [209, 249] on span "Outpatient Therapy" at bounding box center [205, 252] width 70 height 13
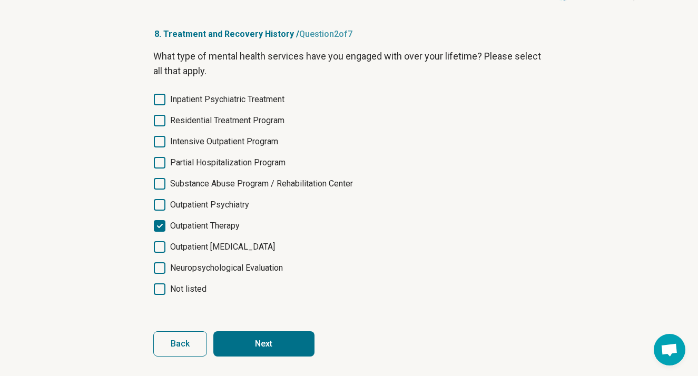
click at [251, 342] on button "Next" at bounding box center [263, 343] width 101 height 25
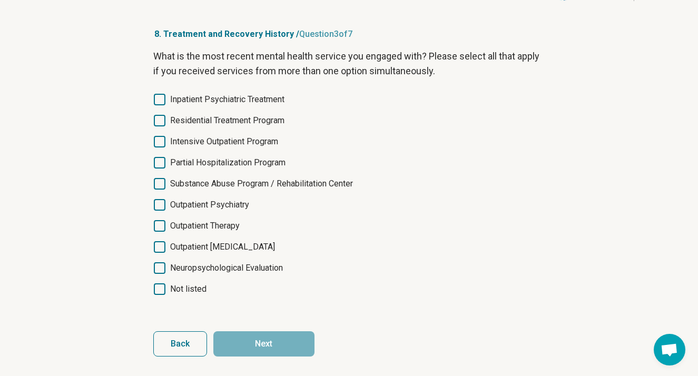
click at [224, 226] on span "Outpatient Therapy" at bounding box center [205, 226] width 70 height 13
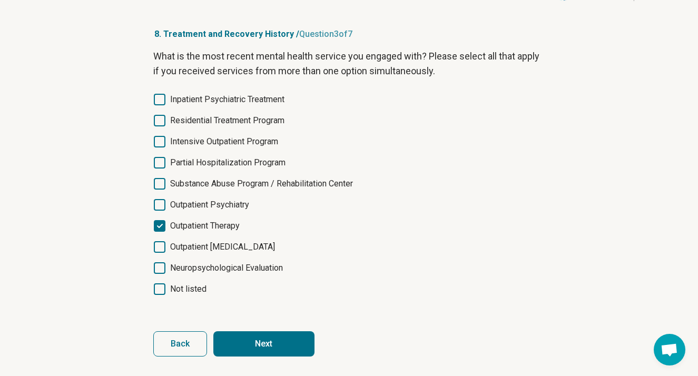
scroll to position [5, 0]
click at [245, 333] on button "Next" at bounding box center [263, 343] width 101 height 25
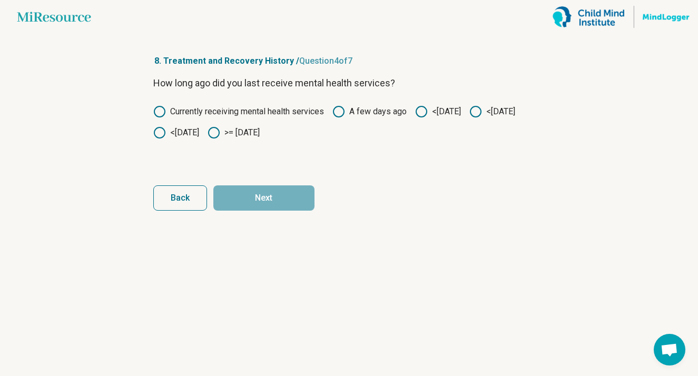
click at [220, 130] on icon at bounding box center [213, 132] width 13 height 13
click at [264, 188] on button "Next" at bounding box center [263, 197] width 101 height 25
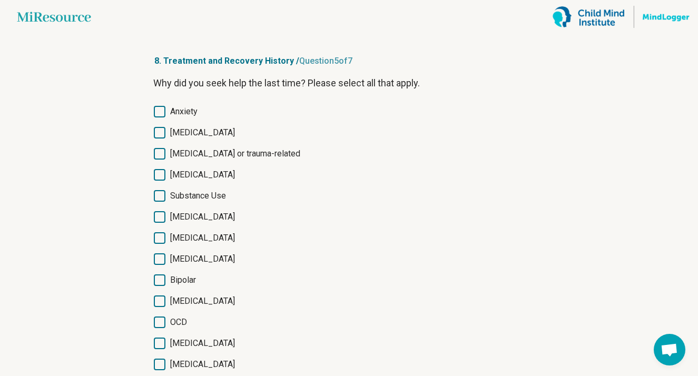
click at [159, 112] on icon at bounding box center [160, 112] width 12 height 12
click at [163, 128] on icon at bounding box center [160, 133] width 12 height 12
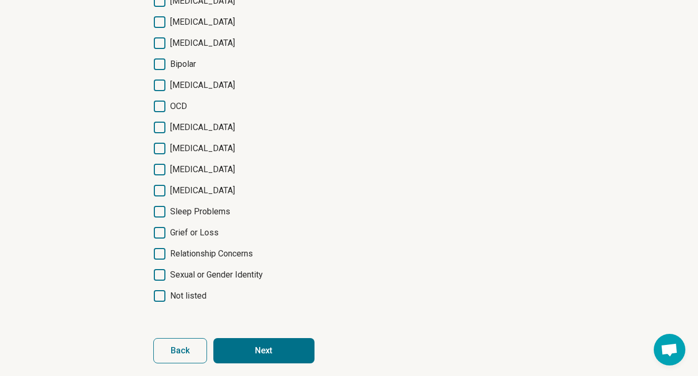
scroll to position [219, 0]
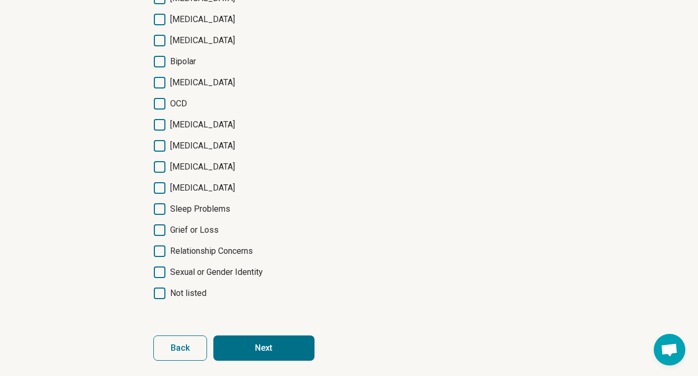
click at [260, 354] on button "Next" at bounding box center [263, 347] width 101 height 25
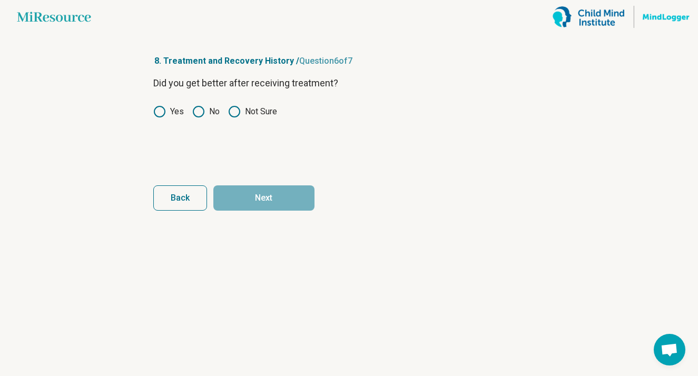
scroll to position [0, 0]
click at [161, 121] on div "Did you get better after receiving treatment? Yes No Not Sure" at bounding box center [349, 120] width 392 height 88
click at [161, 115] on icon at bounding box center [159, 111] width 13 height 13
click at [256, 194] on button "Next" at bounding box center [263, 197] width 101 height 25
click at [206, 110] on label "No" at bounding box center [205, 111] width 27 height 13
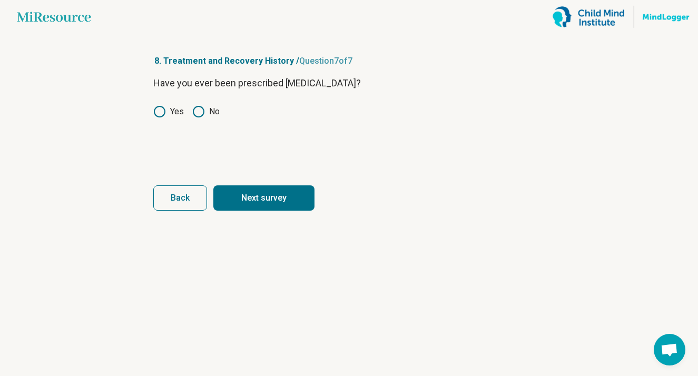
click at [229, 192] on button "Next survey" at bounding box center [263, 197] width 101 height 25
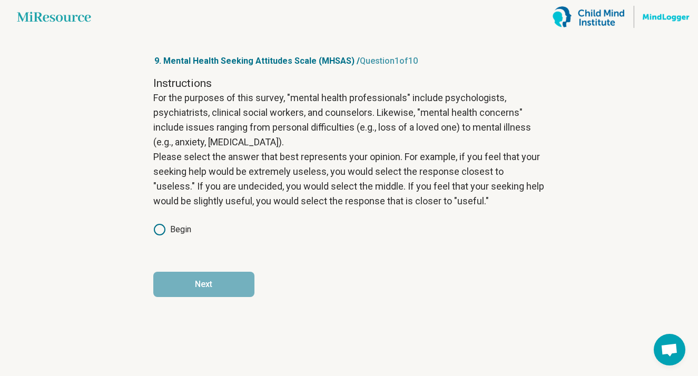
click at [180, 232] on label "Begin" at bounding box center [172, 229] width 38 height 13
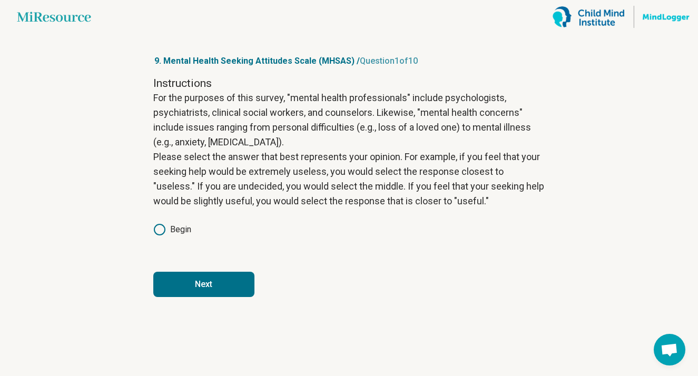
click at [193, 275] on button "Next" at bounding box center [203, 284] width 101 height 25
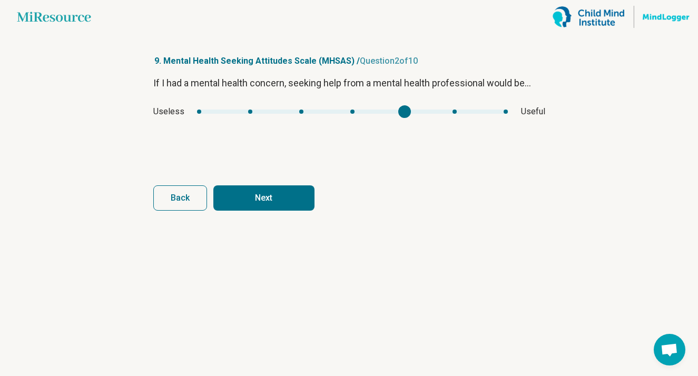
click at [420, 93] on div "If I had a mental health concern, seeking help from a mental health professiona…" at bounding box center [349, 120] width 392 height 88
type input "*"
click at [435, 107] on div "Useless Useful" at bounding box center [349, 111] width 392 height 13
click at [286, 210] on button "Next" at bounding box center [263, 197] width 101 height 25
type input "*"
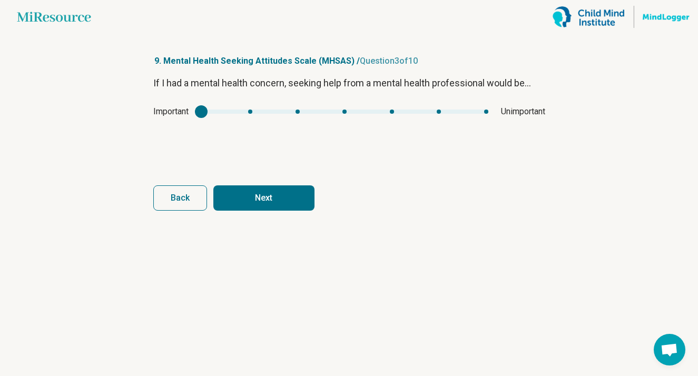
click at [189, 114] on div "Important Unimportant" at bounding box center [349, 111] width 392 height 13
click at [219, 186] on button "Next" at bounding box center [263, 197] width 101 height 25
type input "*"
click at [497, 104] on div "If I had a mental health concern, seeking help from a mental health professiona…" at bounding box center [349, 120] width 392 height 88
click at [256, 177] on form "If I had a mental health concern, seeking help from a mental health professiona…" at bounding box center [349, 143] width 392 height 135
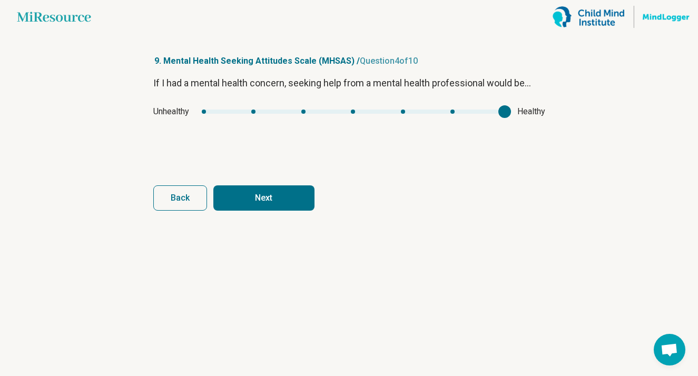
click at [251, 189] on button "Next" at bounding box center [263, 197] width 101 height 25
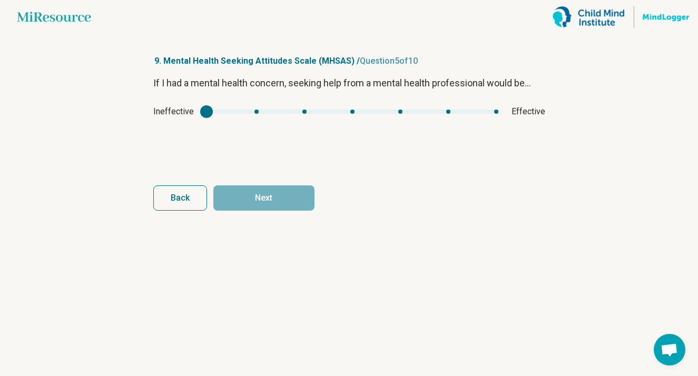
type input "*"
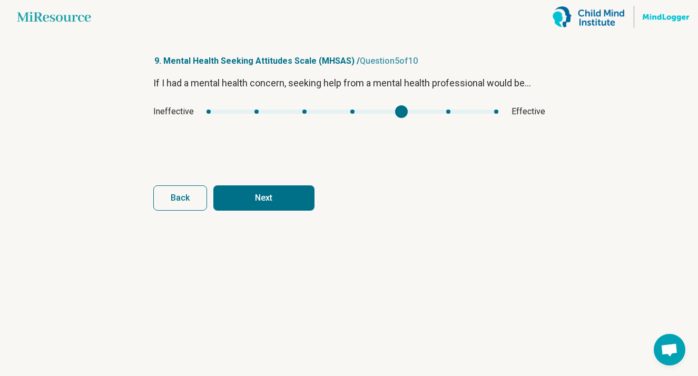
click at [399, 118] on div "If I had a mental health concern, seeking help from a mental health professiona…" at bounding box center [349, 120] width 392 height 88
click at [270, 204] on button "Next" at bounding box center [263, 197] width 101 height 25
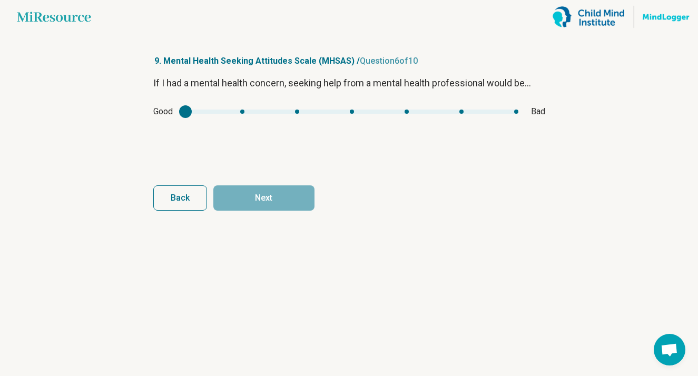
click at [190, 111] on div "mhsas5" at bounding box center [185, 111] width 13 height 13
click at [204, 110] on div "mhsas5" at bounding box center [351, 112] width 333 height 4
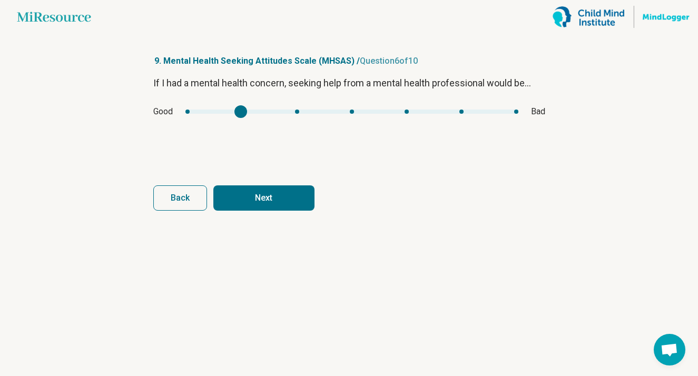
click at [249, 112] on div "mhsas5" at bounding box center [351, 112] width 333 height 4
type input "*"
click at [175, 113] on div "Good Bad" at bounding box center [349, 111] width 392 height 13
click at [260, 206] on button "Next" at bounding box center [263, 197] width 101 height 25
click at [242, 110] on div "mhsas6" at bounding box center [350, 112] width 312 height 4
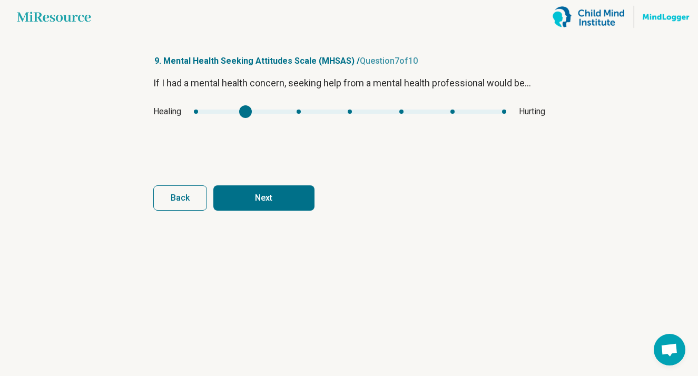
type input "*"
click at [212, 110] on div "mhsas6" at bounding box center [350, 112] width 312 height 4
click at [251, 206] on button "Next" at bounding box center [263, 197] width 101 height 25
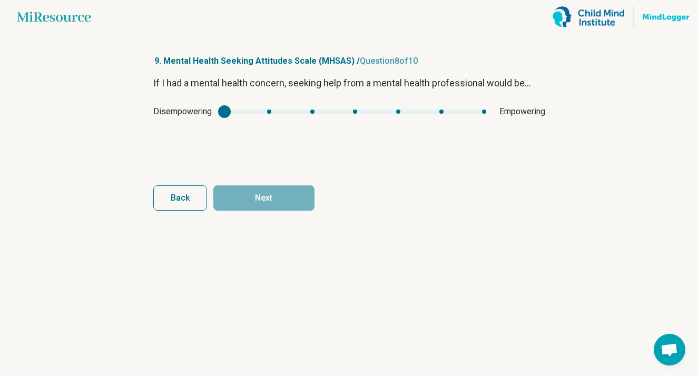
type input "*"
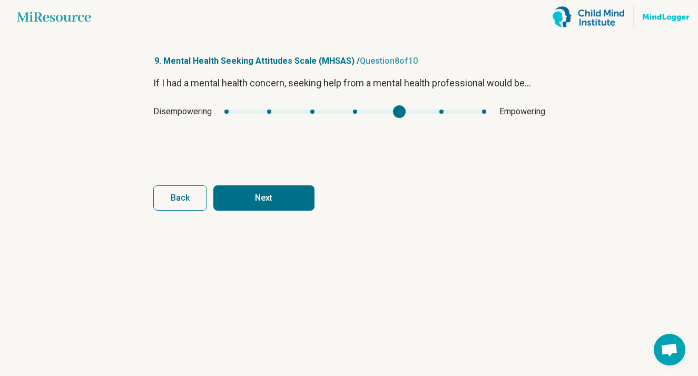
click at [389, 115] on div "Disempowering Empowering" at bounding box center [349, 111] width 392 height 13
click at [310, 189] on button "Next" at bounding box center [263, 197] width 101 height 25
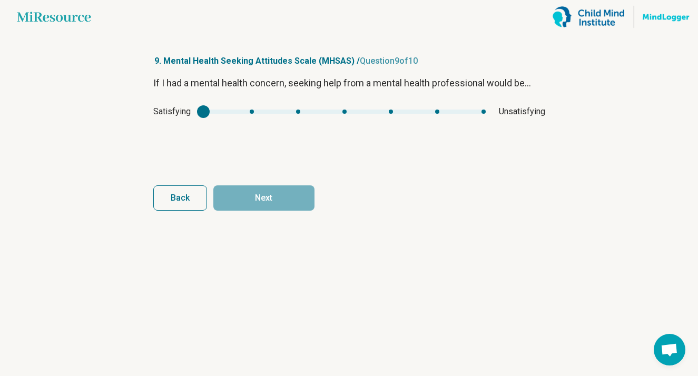
type input "*"
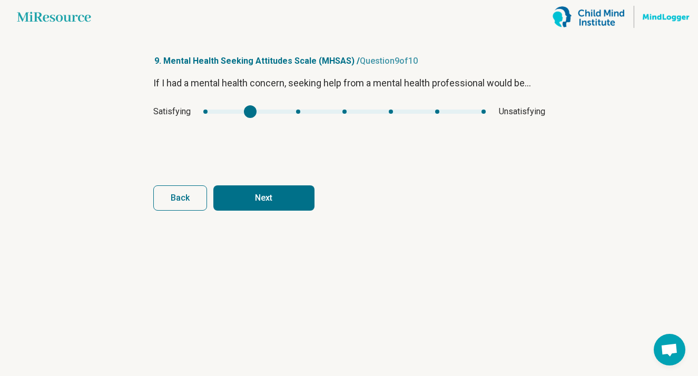
click at [249, 113] on div "mhsas8" at bounding box center [250, 111] width 13 height 13
click at [247, 207] on button "Next" at bounding box center [263, 197] width 101 height 25
click at [202, 109] on div "mhsas9" at bounding box center [201, 111] width 13 height 13
click at [243, 109] on div "mhsas9" at bounding box center [249, 111] width 13 height 13
click at [239, 200] on button "Next survey" at bounding box center [263, 197] width 101 height 25
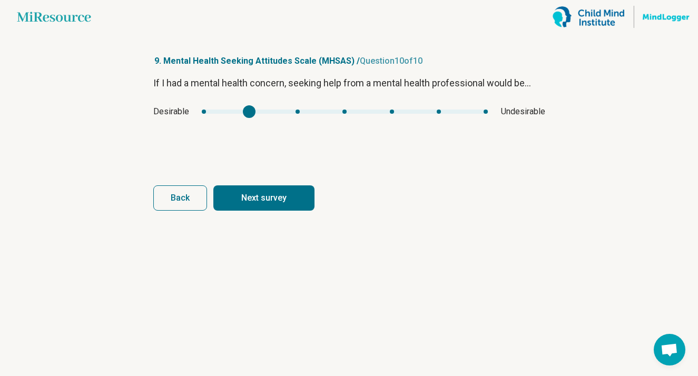
type input "*"
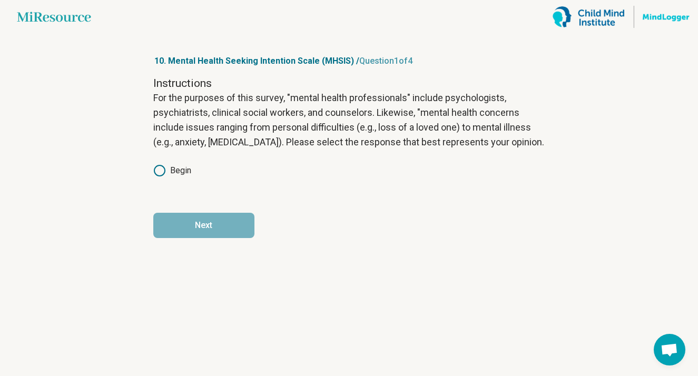
click at [174, 172] on label "Begin" at bounding box center [172, 170] width 38 height 13
click at [184, 217] on button "Next" at bounding box center [203, 225] width 101 height 25
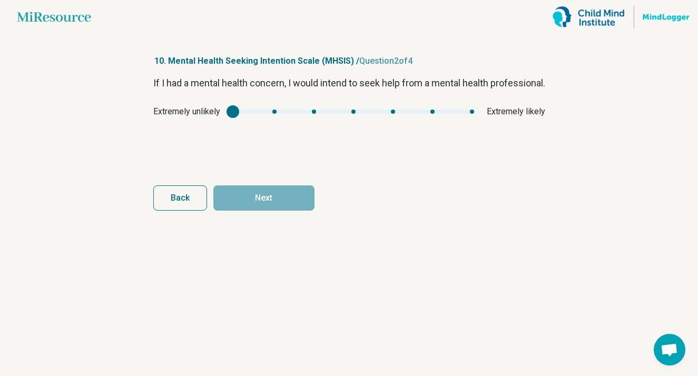
type input "*"
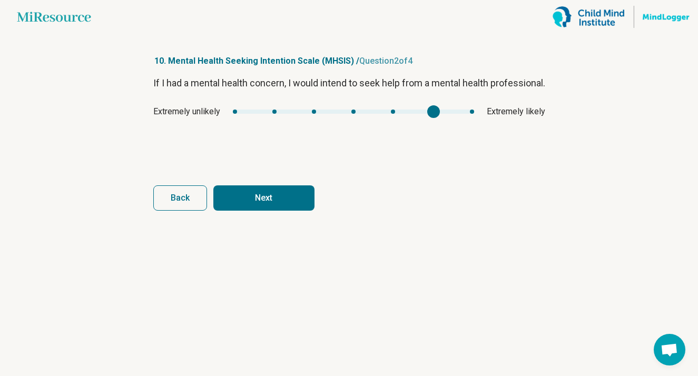
click at [437, 118] on div "mhsis1" at bounding box center [433, 111] width 13 height 13
click at [308, 184] on form "If I had a mental health concern, I would intend to seek help from a mental hea…" at bounding box center [349, 143] width 392 height 135
click at [298, 198] on button "Next" at bounding box center [263, 197] width 101 height 25
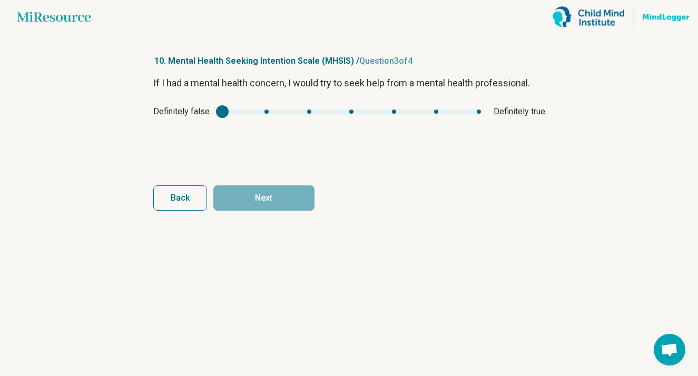
type input "*"
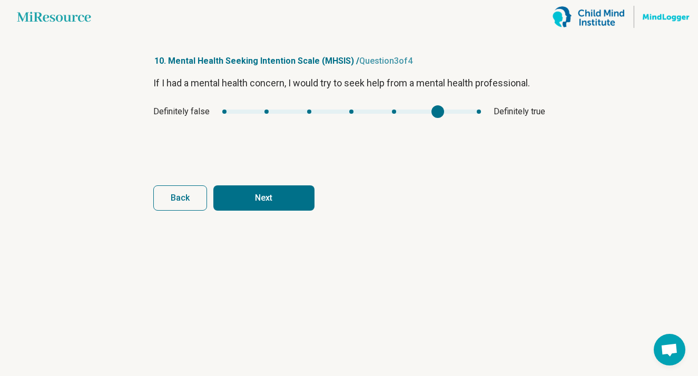
click at [455, 107] on div "Definitely false Definitely true" at bounding box center [349, 111] width 392 height 13
click at [272, 194] on button "Next" at bounding box center [263, 197] width 101 height 25
click at [434, 107] on div "mhsis3" at bounding box center [437, 111] width 13 height 13
click at [270, 193] on button "Finish" at bounding box center [263, 197] width 101 height 25
type input "*"
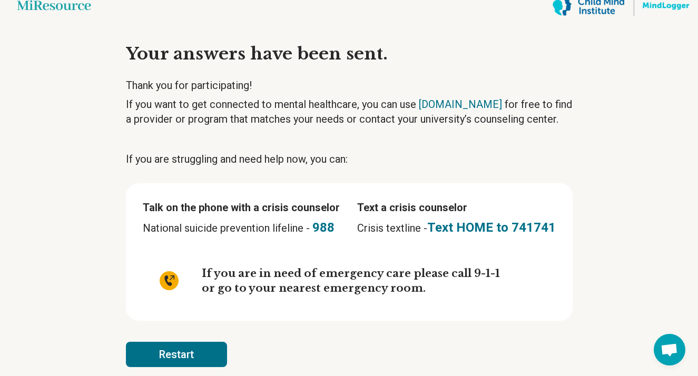
scroll to position [24, 0]
